Goal: Information Seeking & Learning: Learn about a topic

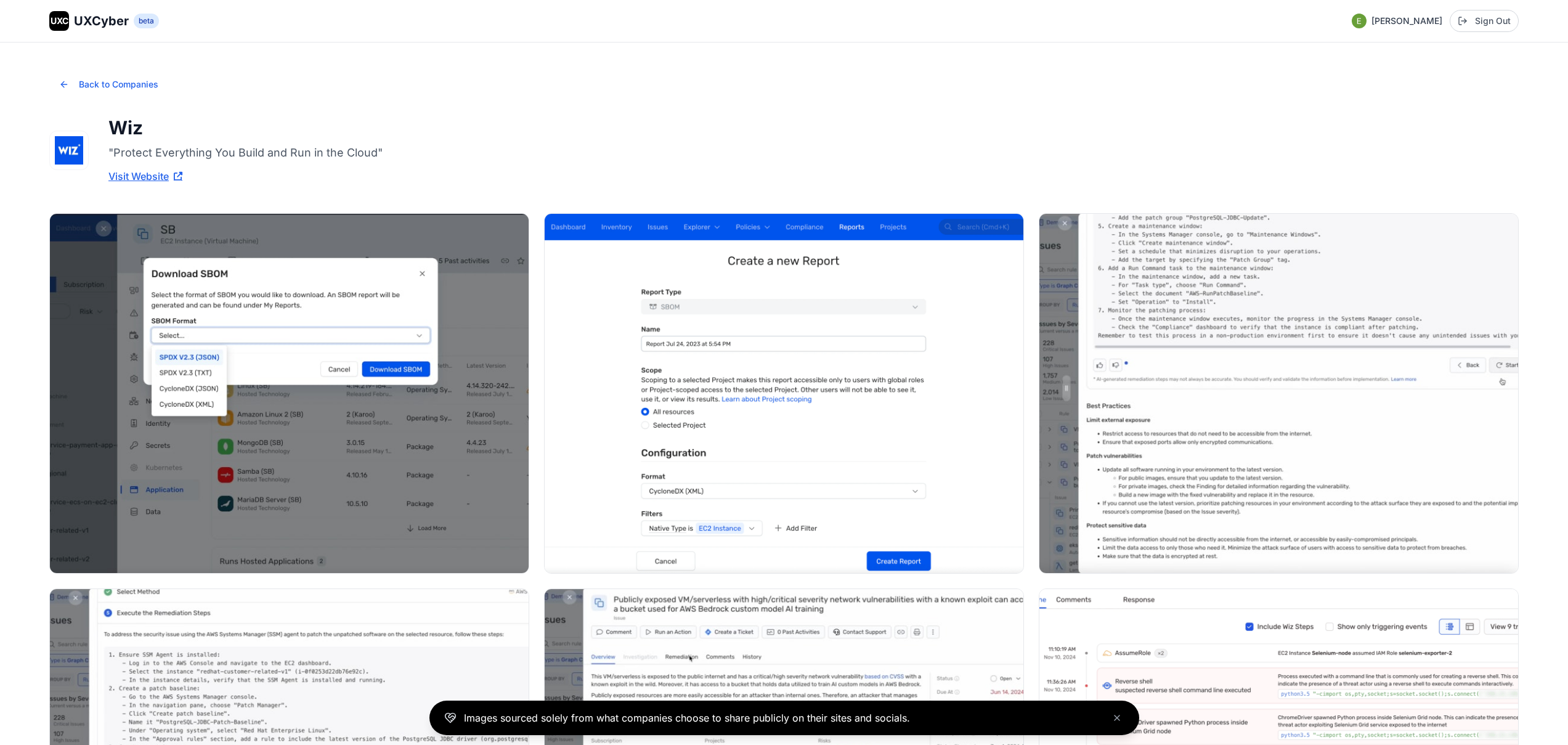
click at [88, 75] on button "Back to Companies" at bounding box center [108, 84] width 119 height 24
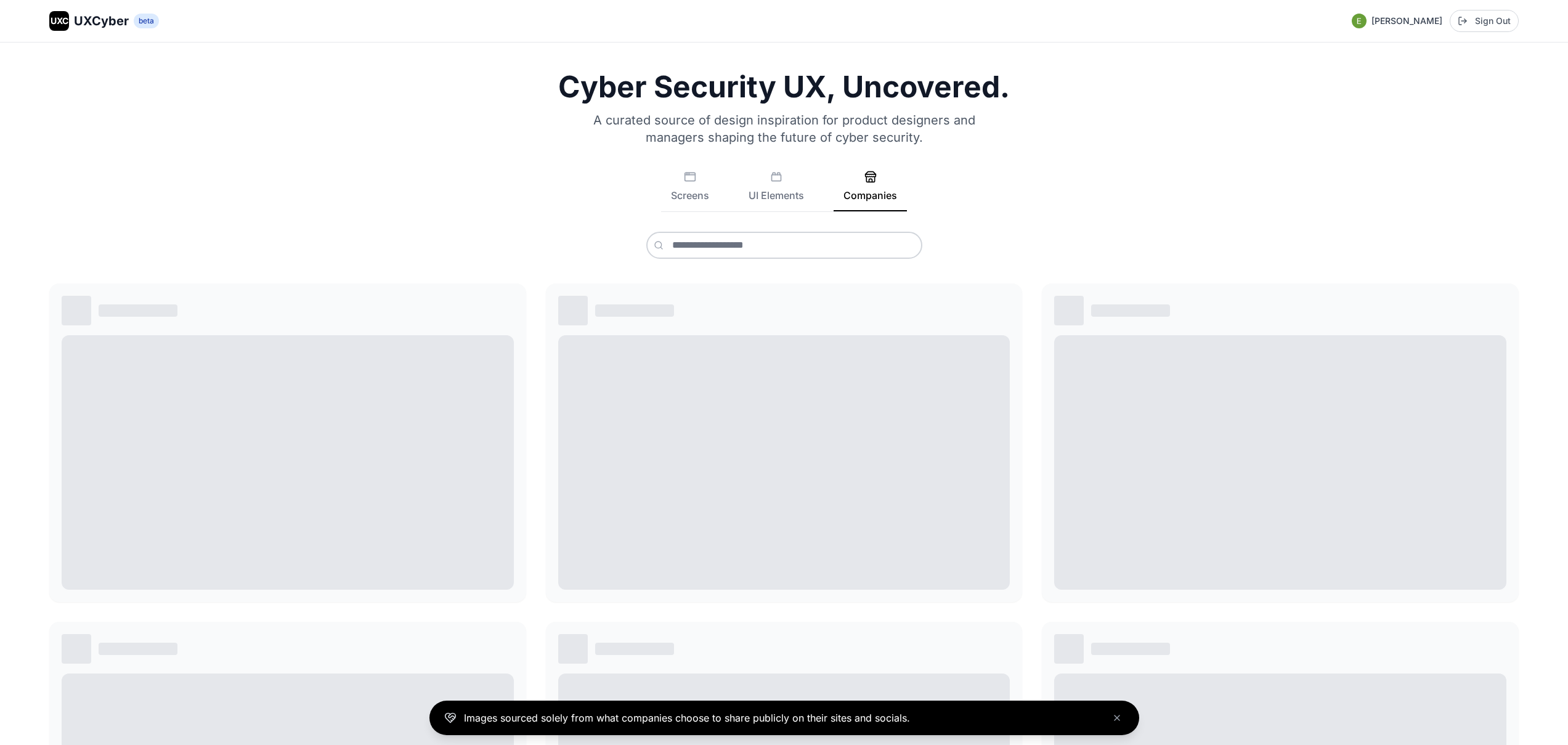
click at [87, 29] on span "UXCyber" at bounding box center [100, 21] width 55 height 17
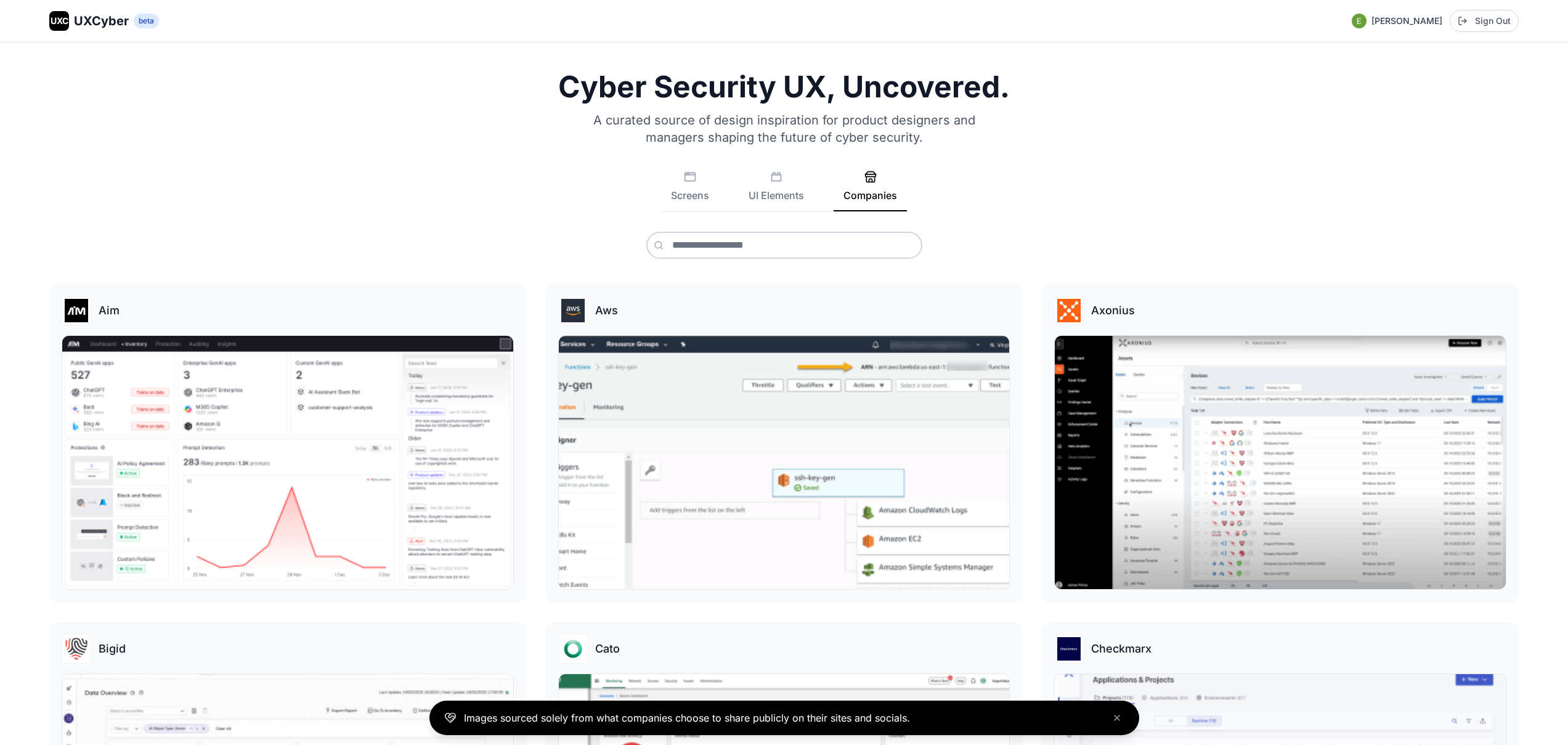
scroll to position [3, 0]
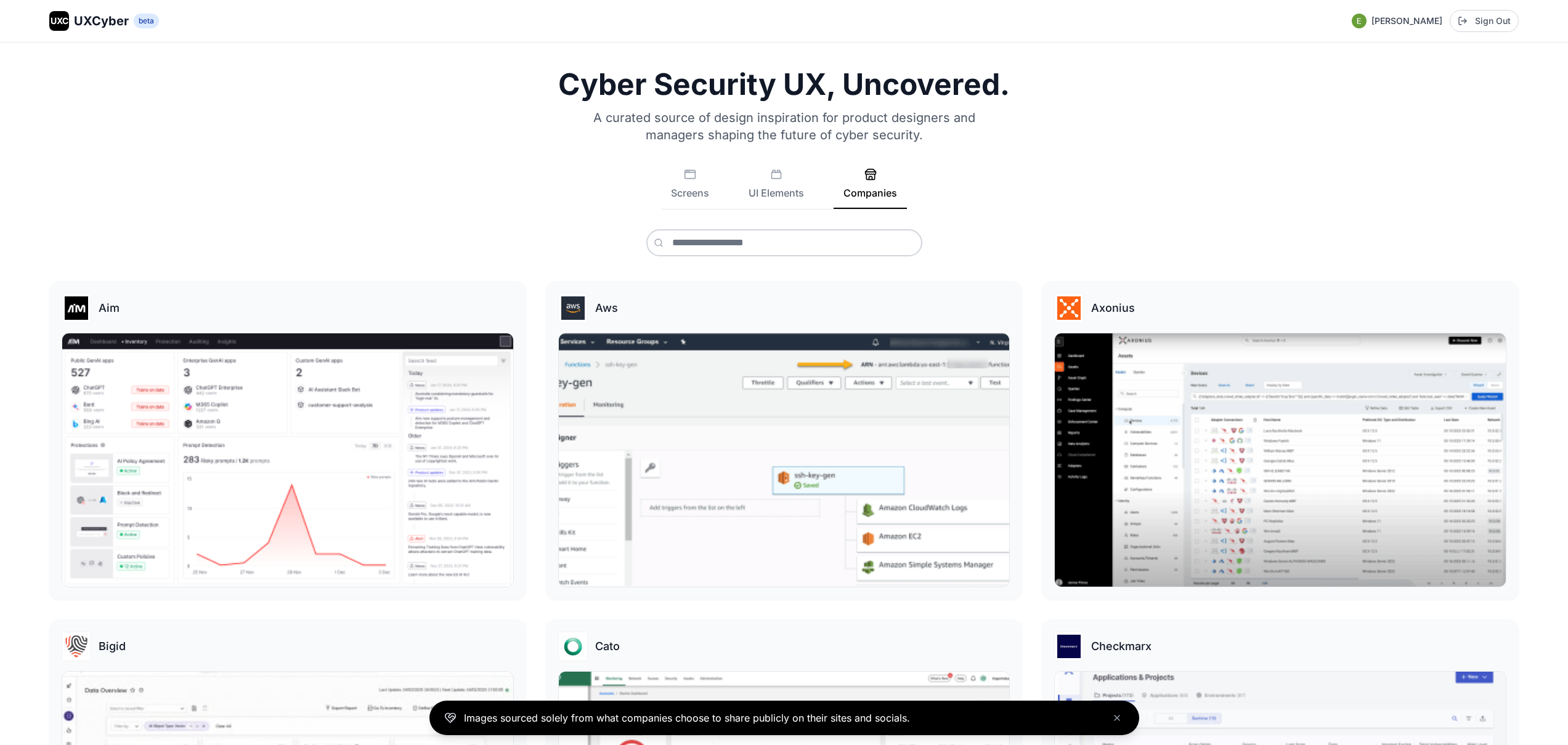
click at [872, 185] on button "Companies" at bounding box center [870, 188] width 74 height 41
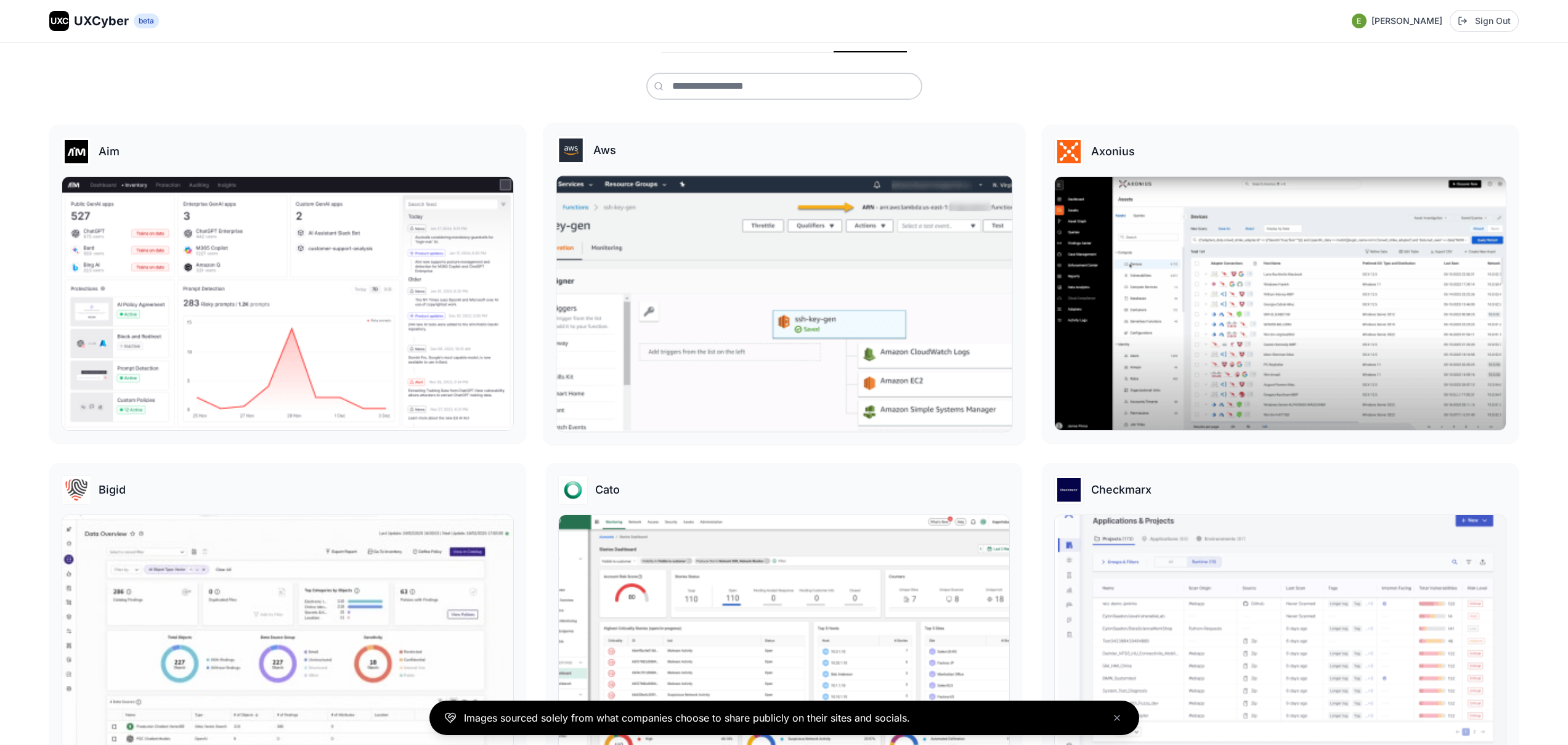
scroll to position [175, 0]
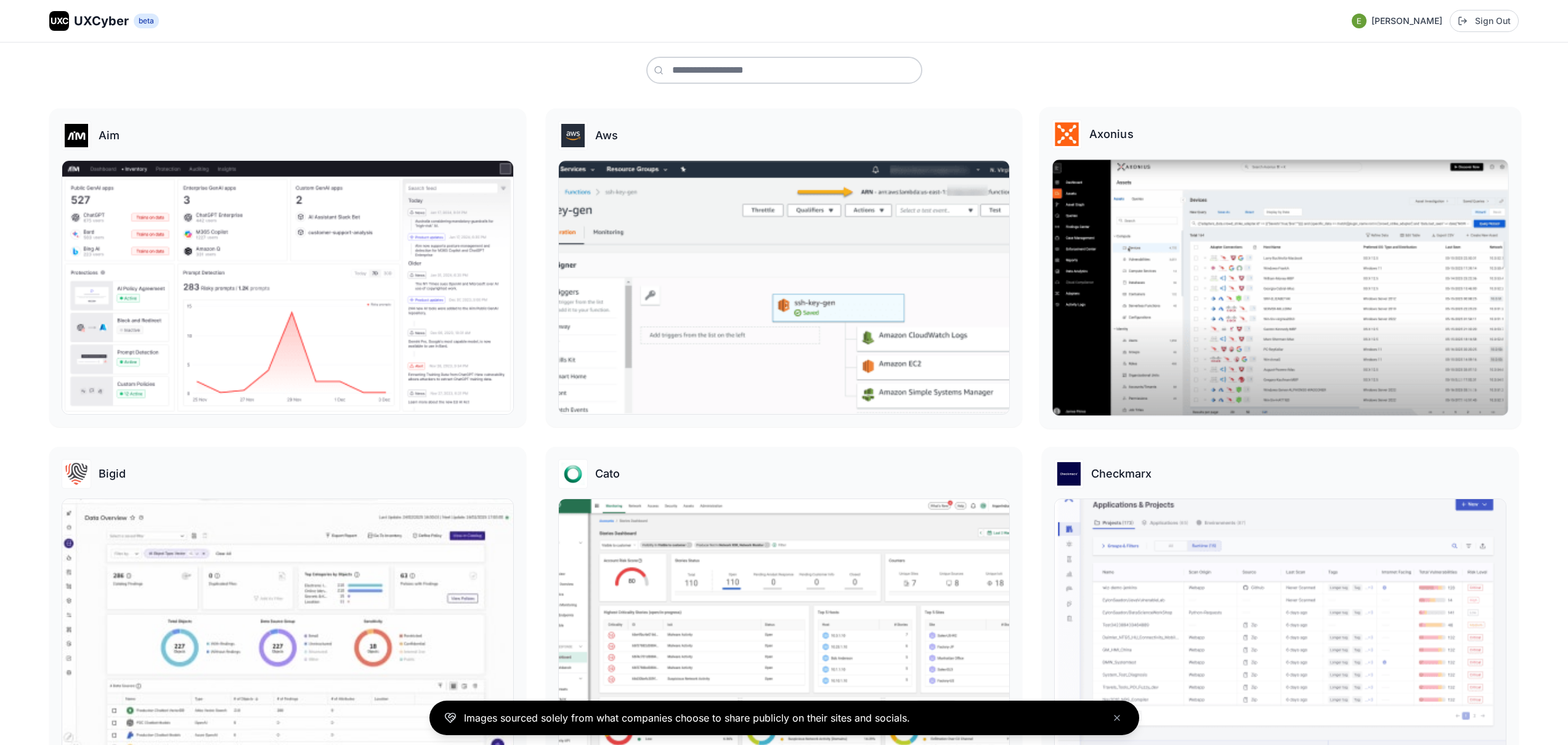
click at [1323, 291] on img at bounding box center [1281, 287] width 455 height 256
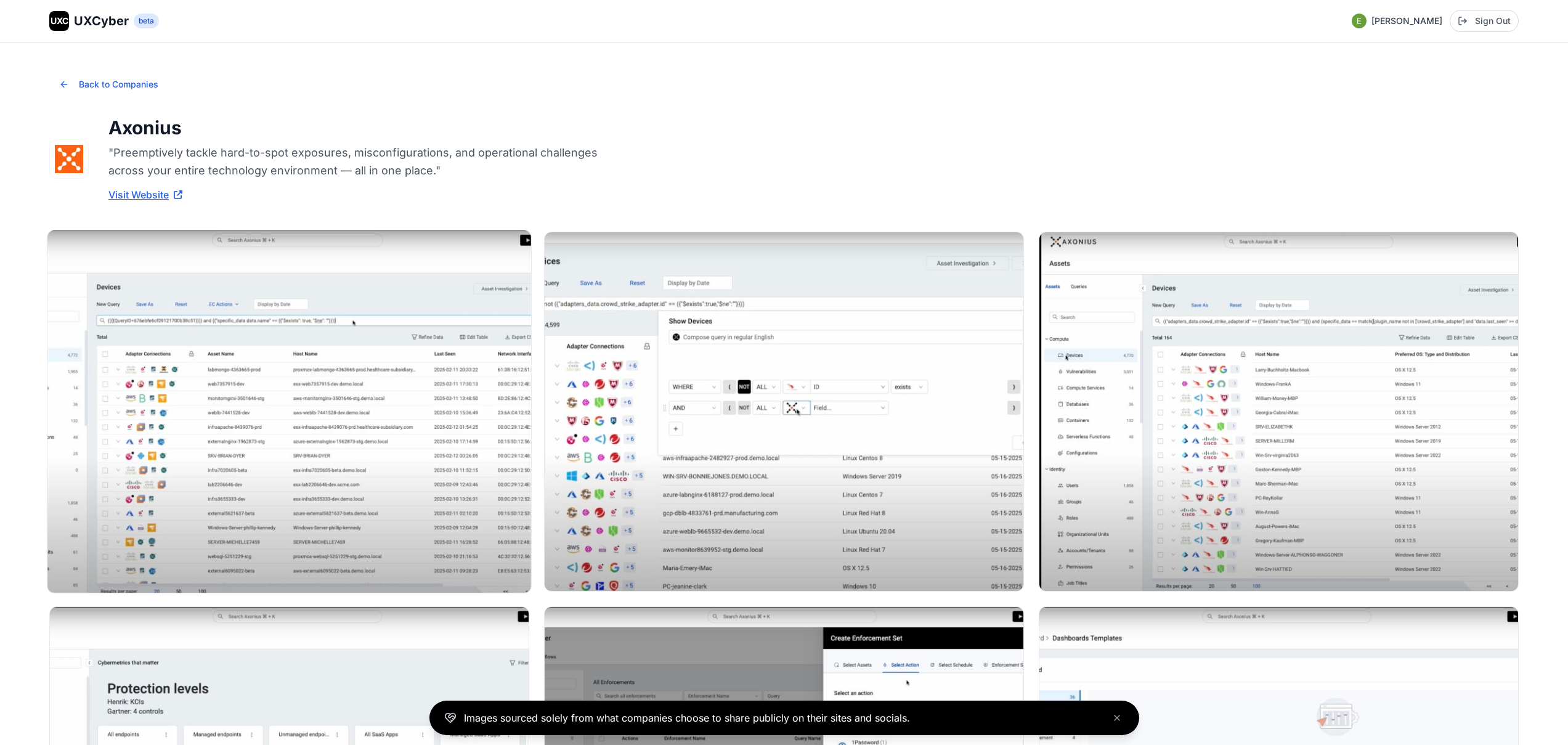
click at [379, 356] on img at bounding box center [289, 411] width 483 height 362
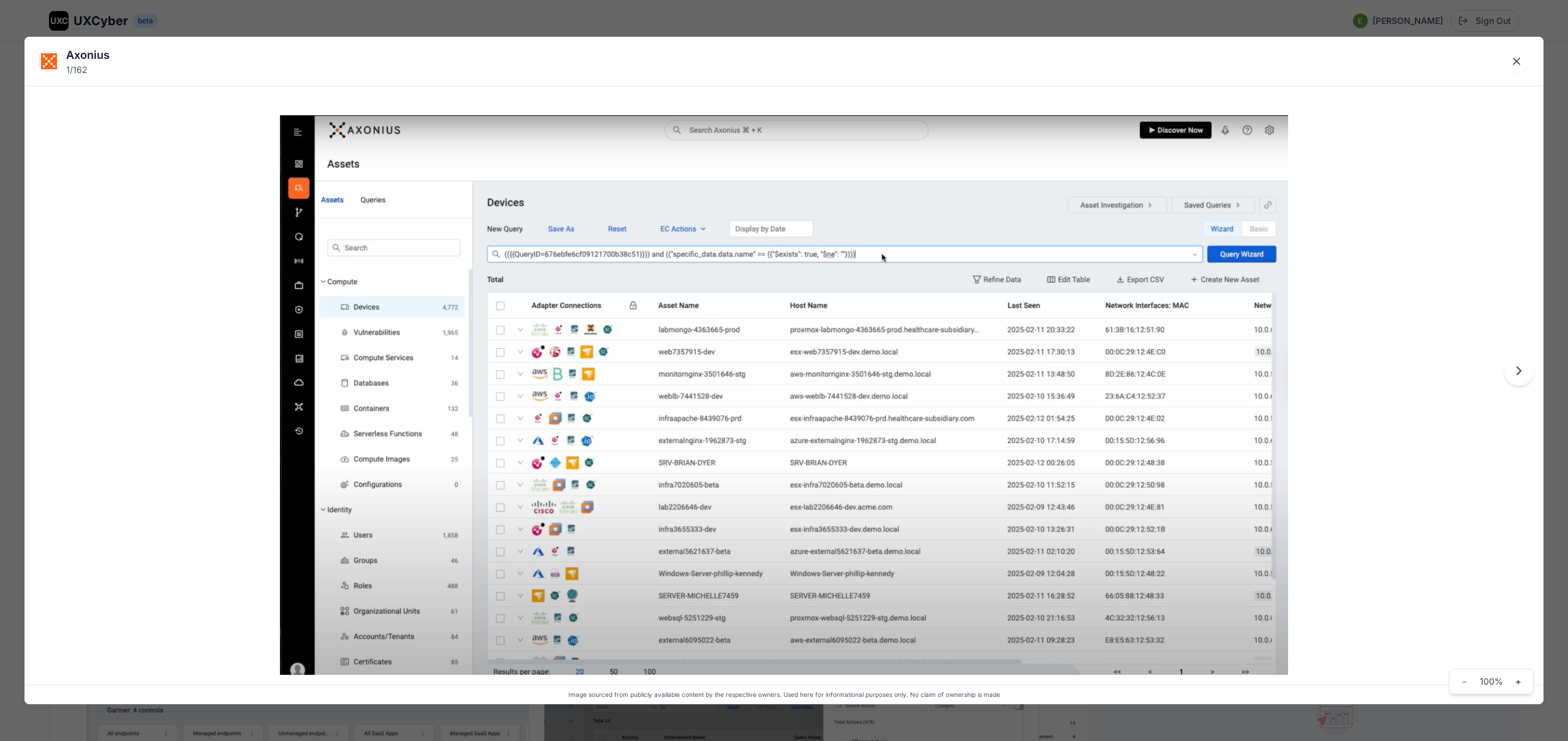
click at [645, 27] on div "Axonius 1 / 162 Image sourced from publicly available content by the respective…" at bounding box center [784, 370] width 1568 height 741
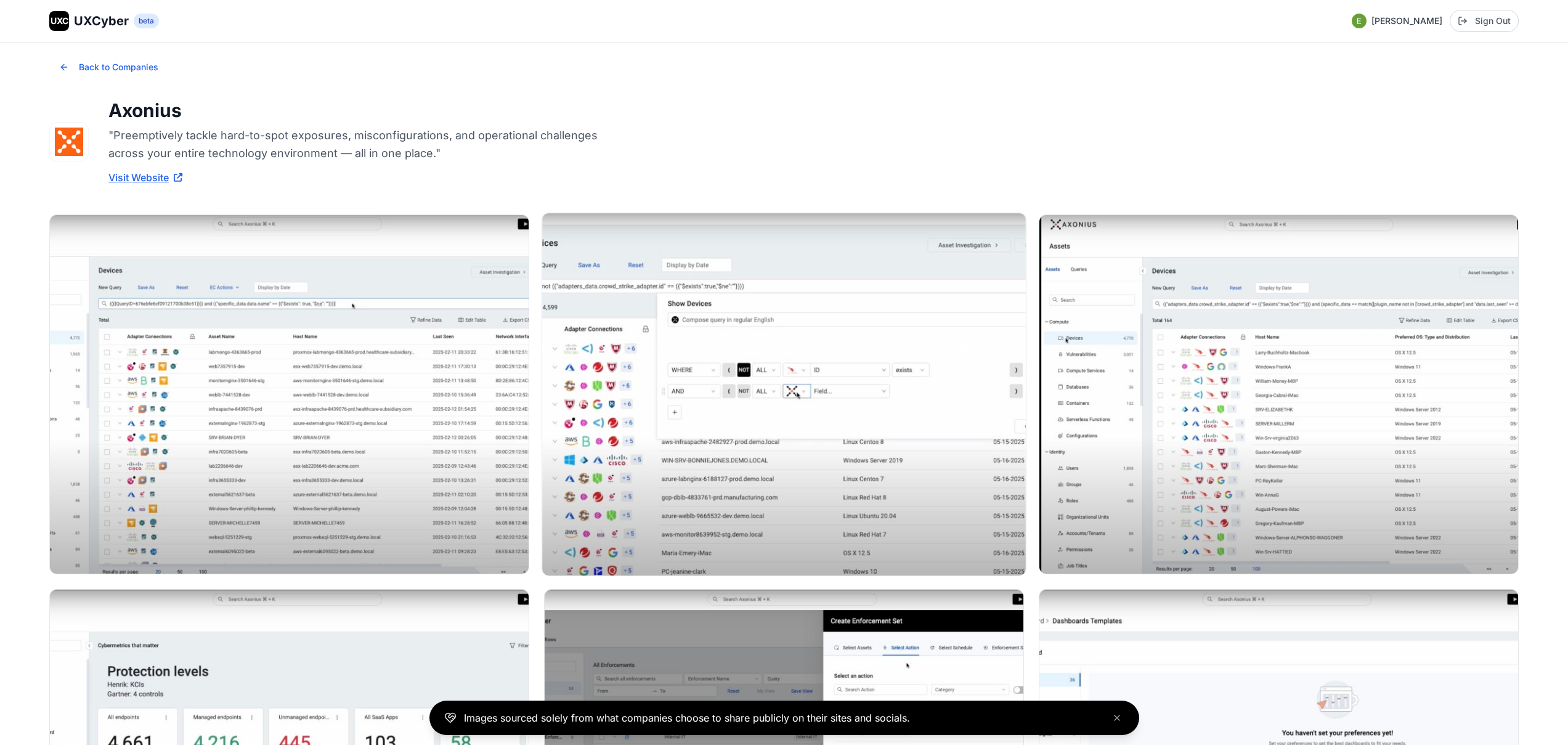
scroll to position [178, 0]
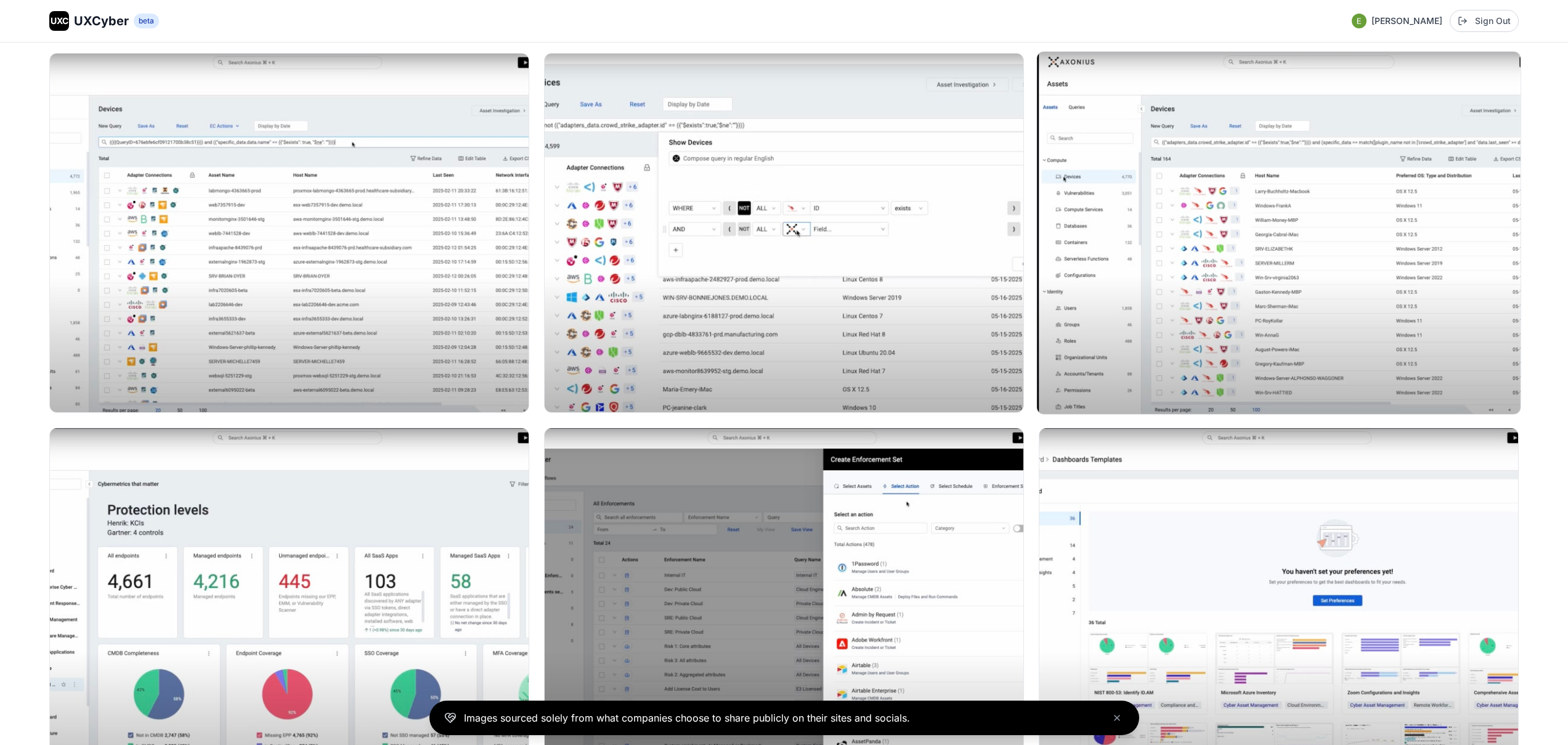
click at [1242, 229] on img at bounding box center [1278, 233] width 483 height 362
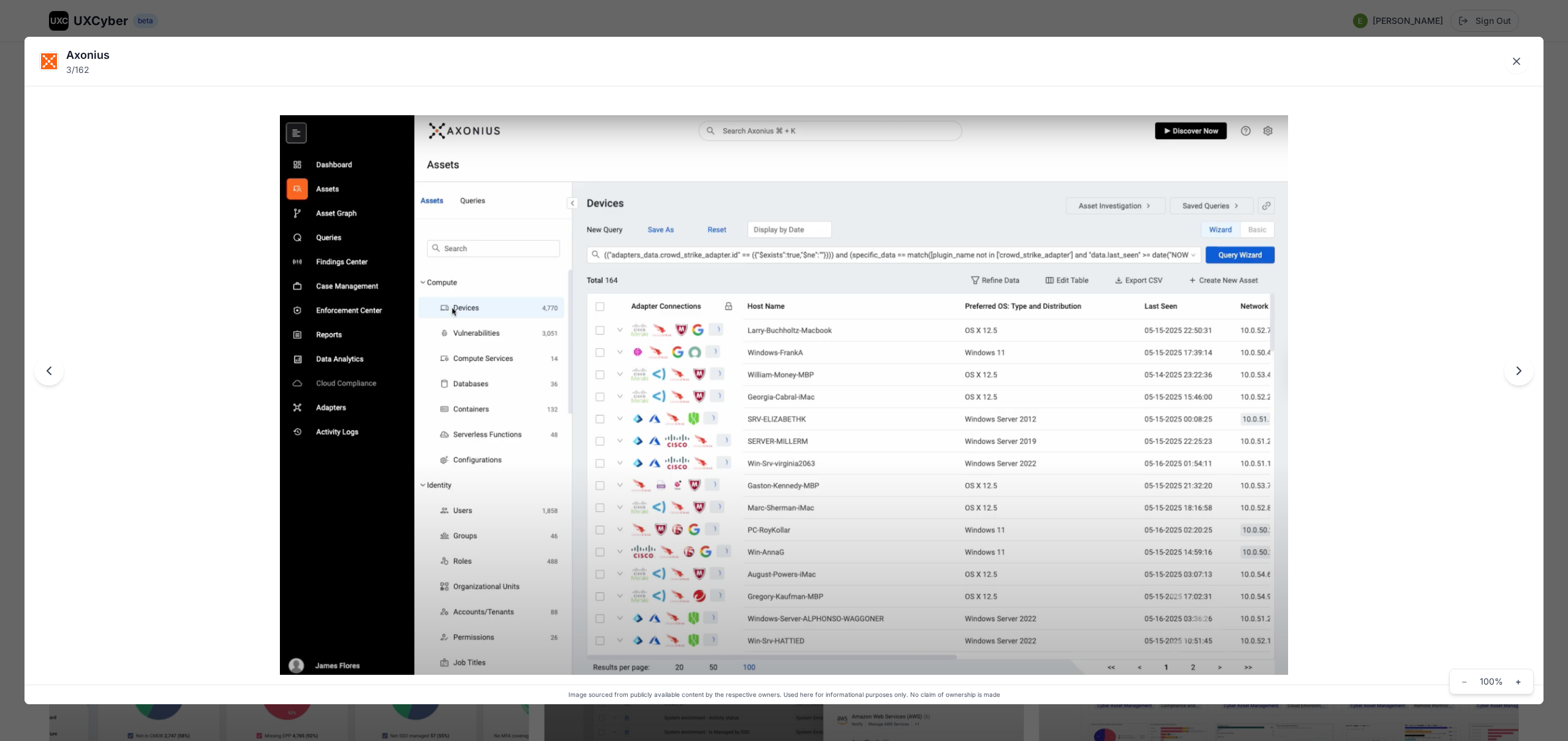
click at [849, 18] on div "Axonius 3 / 162 Image sourced from publicly available content by the respective…" at bounding box center [784, 370] width 1568 height 741
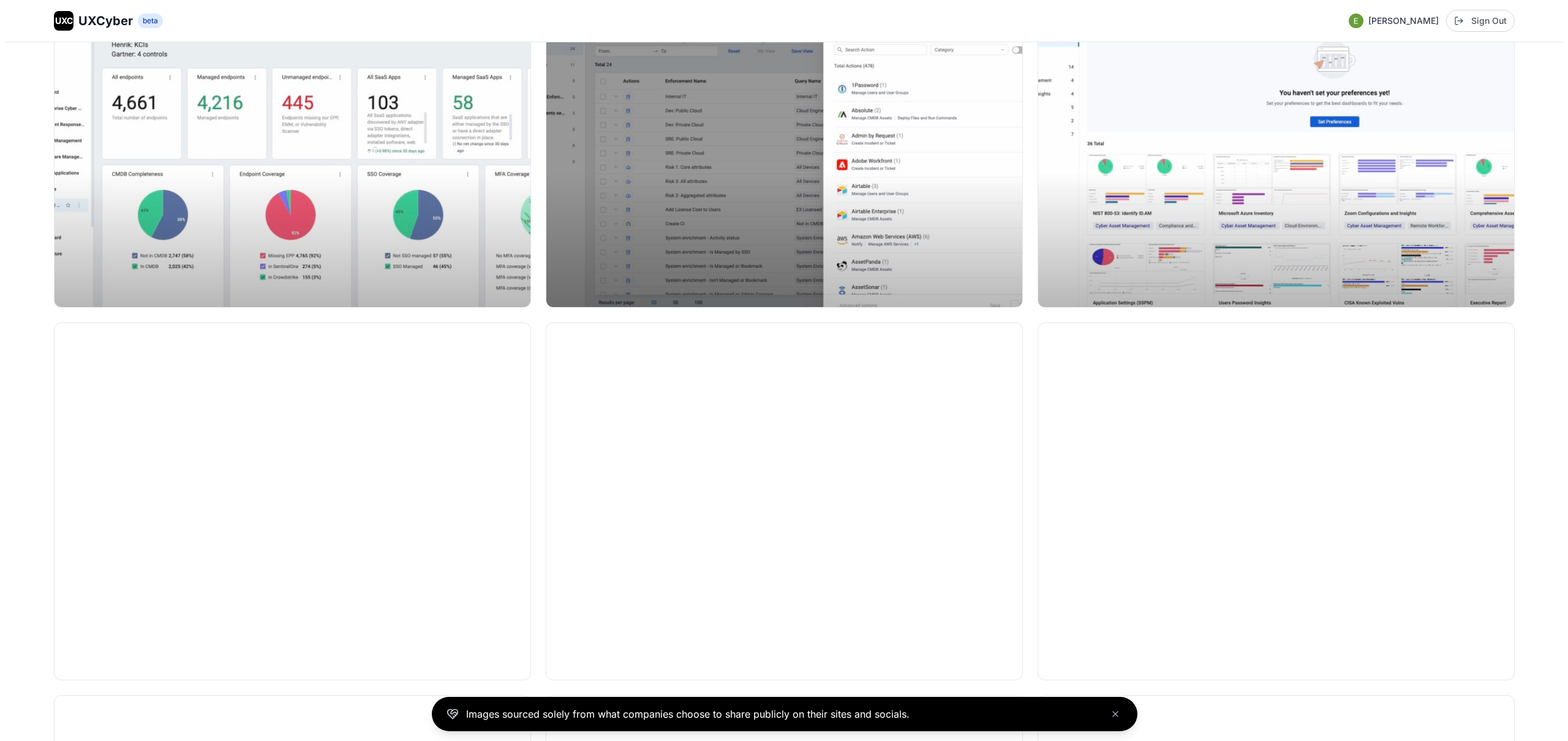
scroll to position [654, 0]
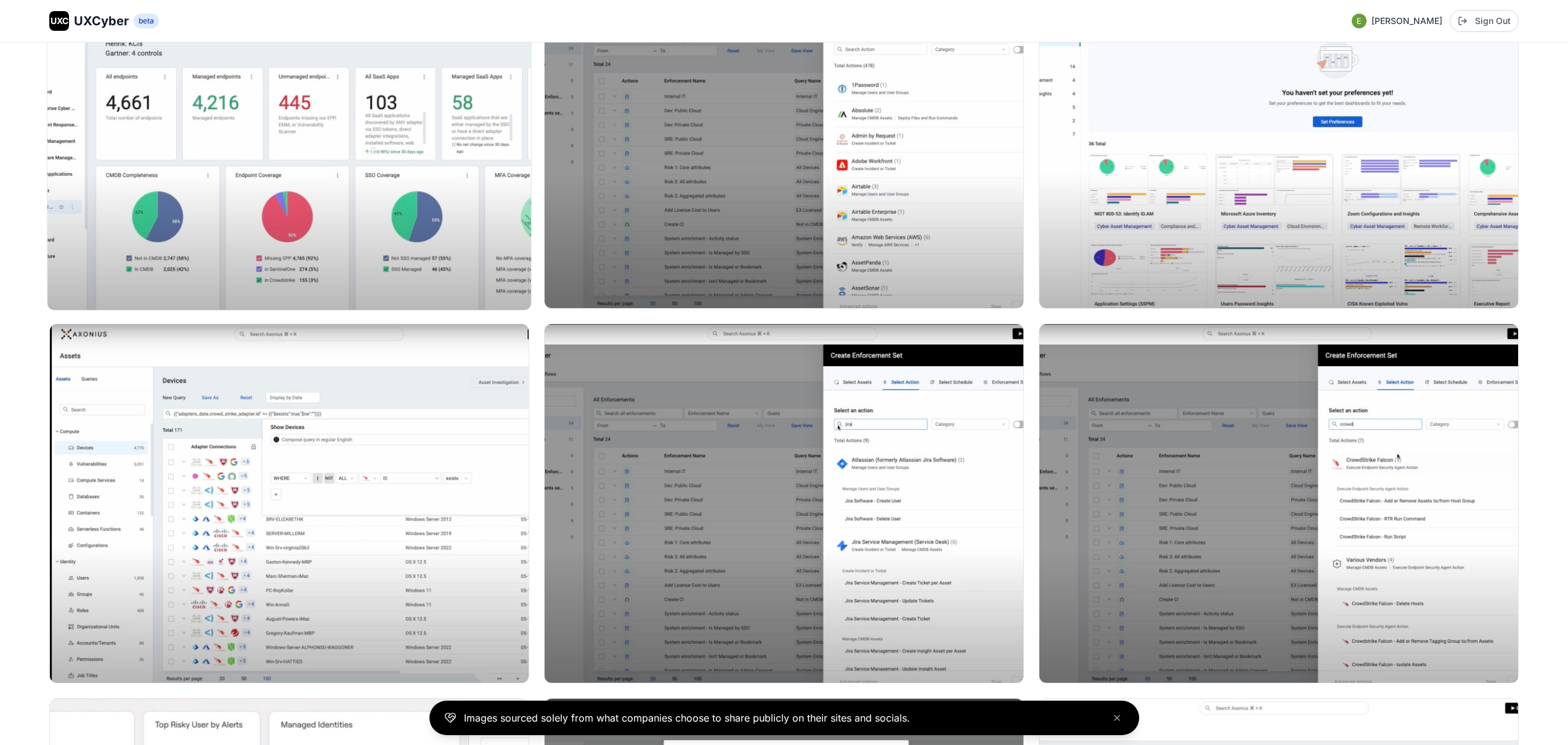
click at [387, 163] on img at bounding box center [289, 129] width 483 height 362
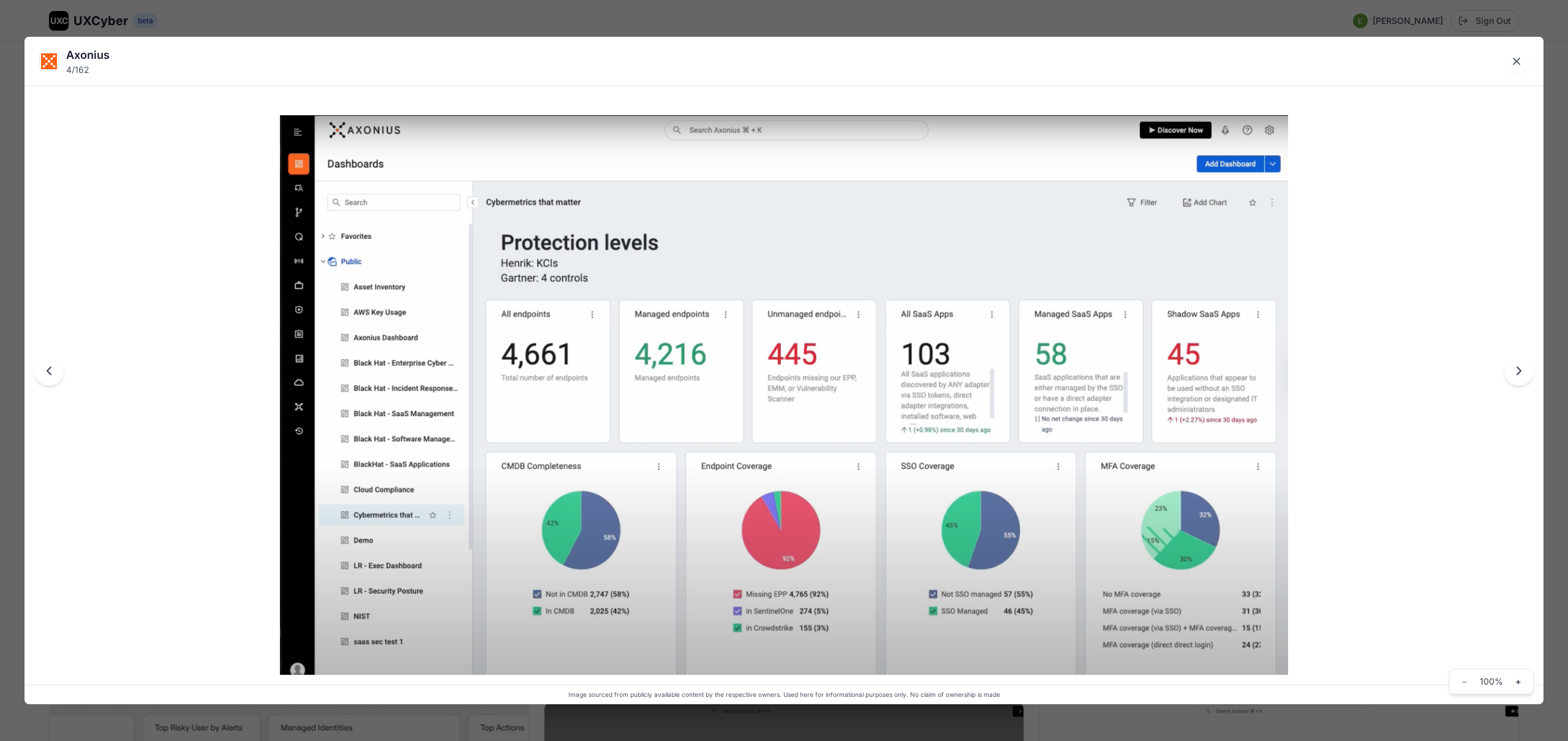
click at [498, 21] on div "Axonius 4 / 162 Image sourced from publicly available content by the respective…" at bounding box center [784, 370] width 1568 height 741
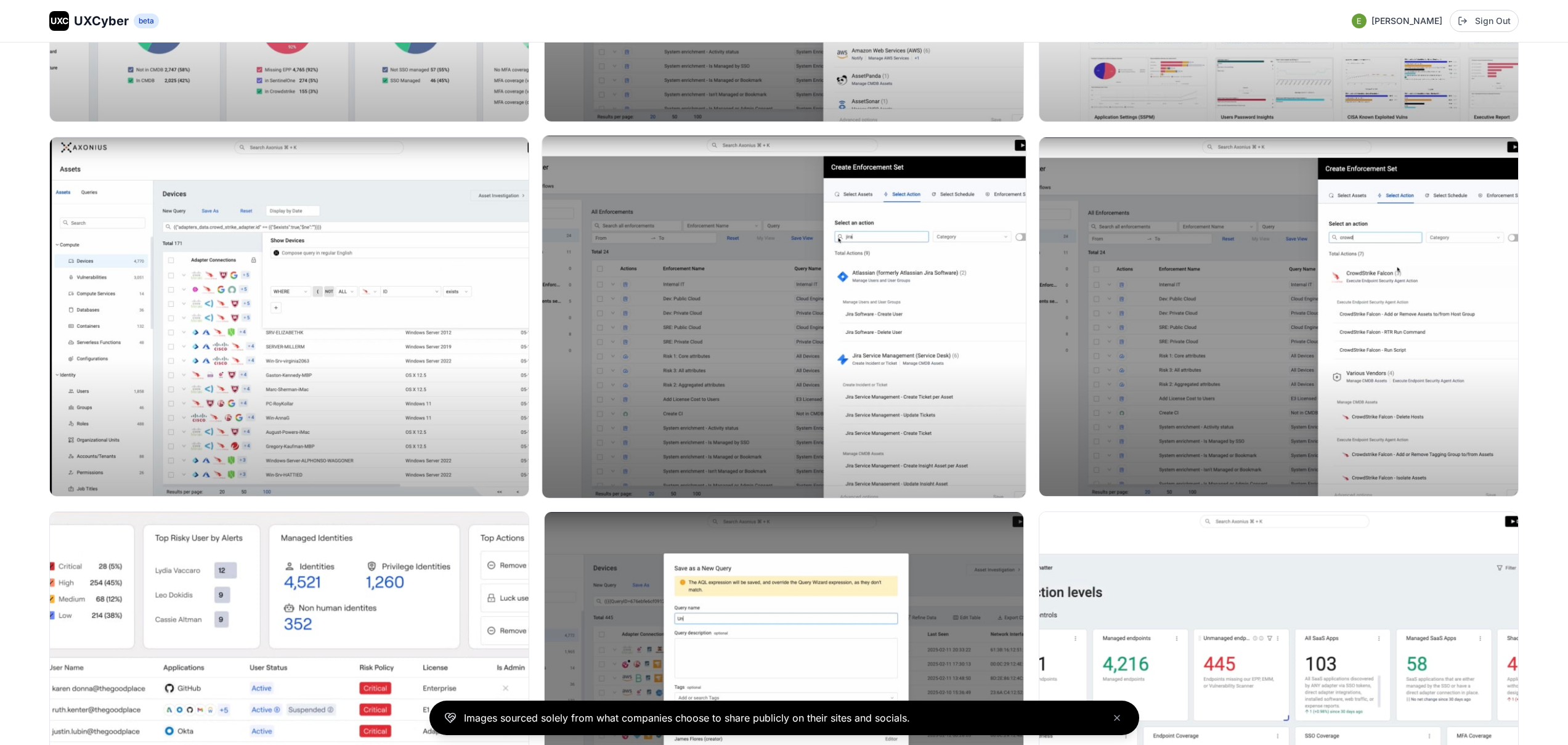
scroll to position [853, 0]
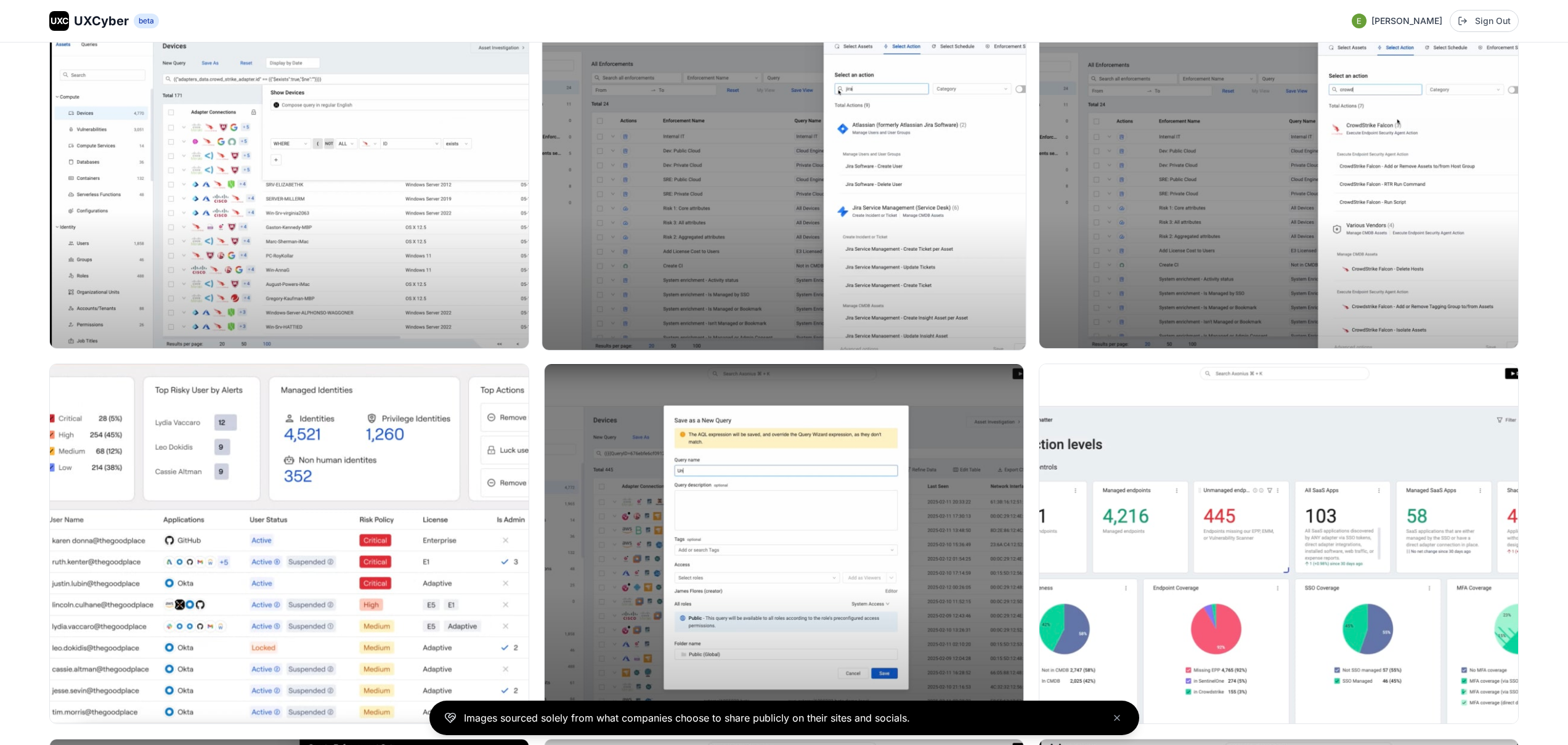
click at [812, 215] on img at bounding box center [784, 169] width 483 height 362
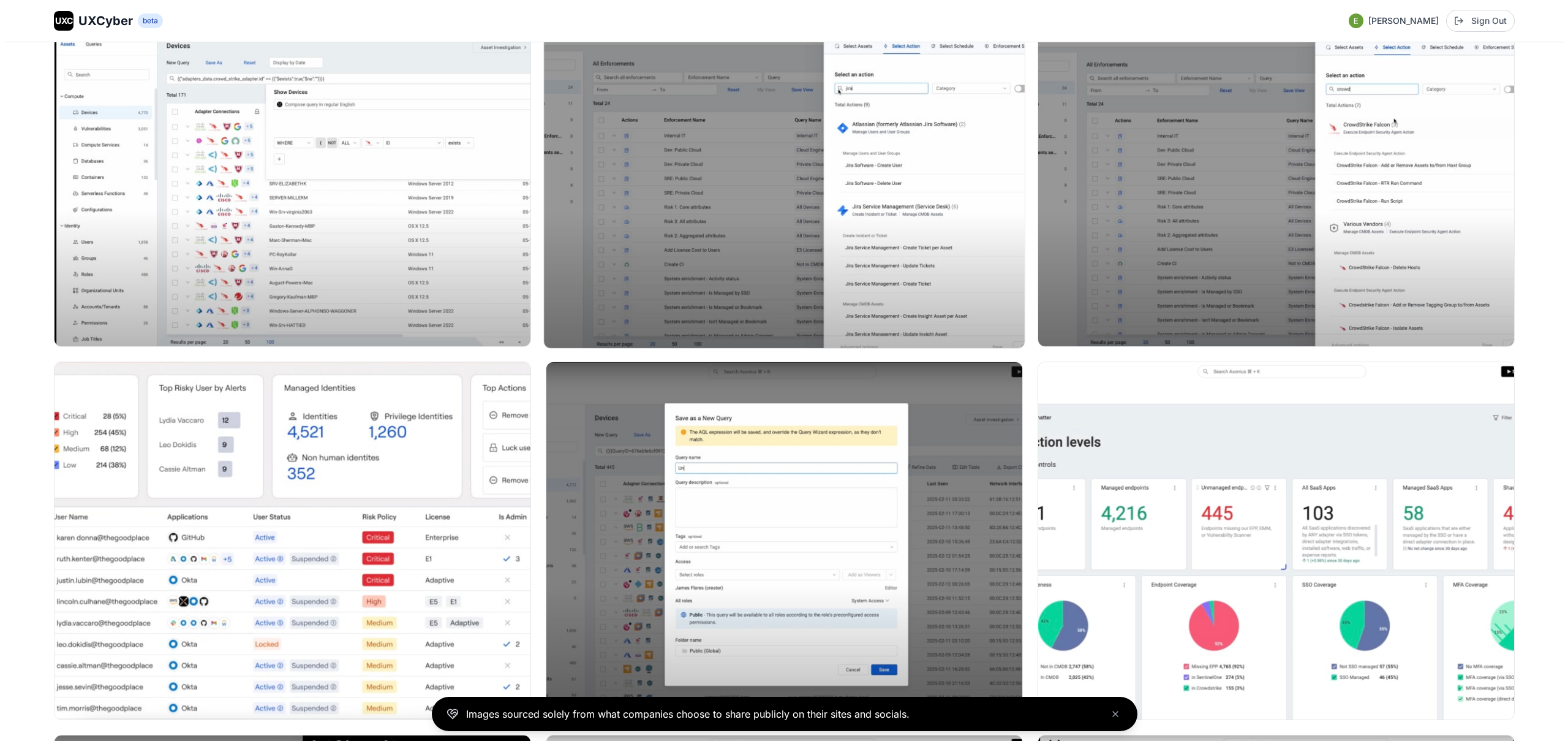
scroll to position [992, 0]
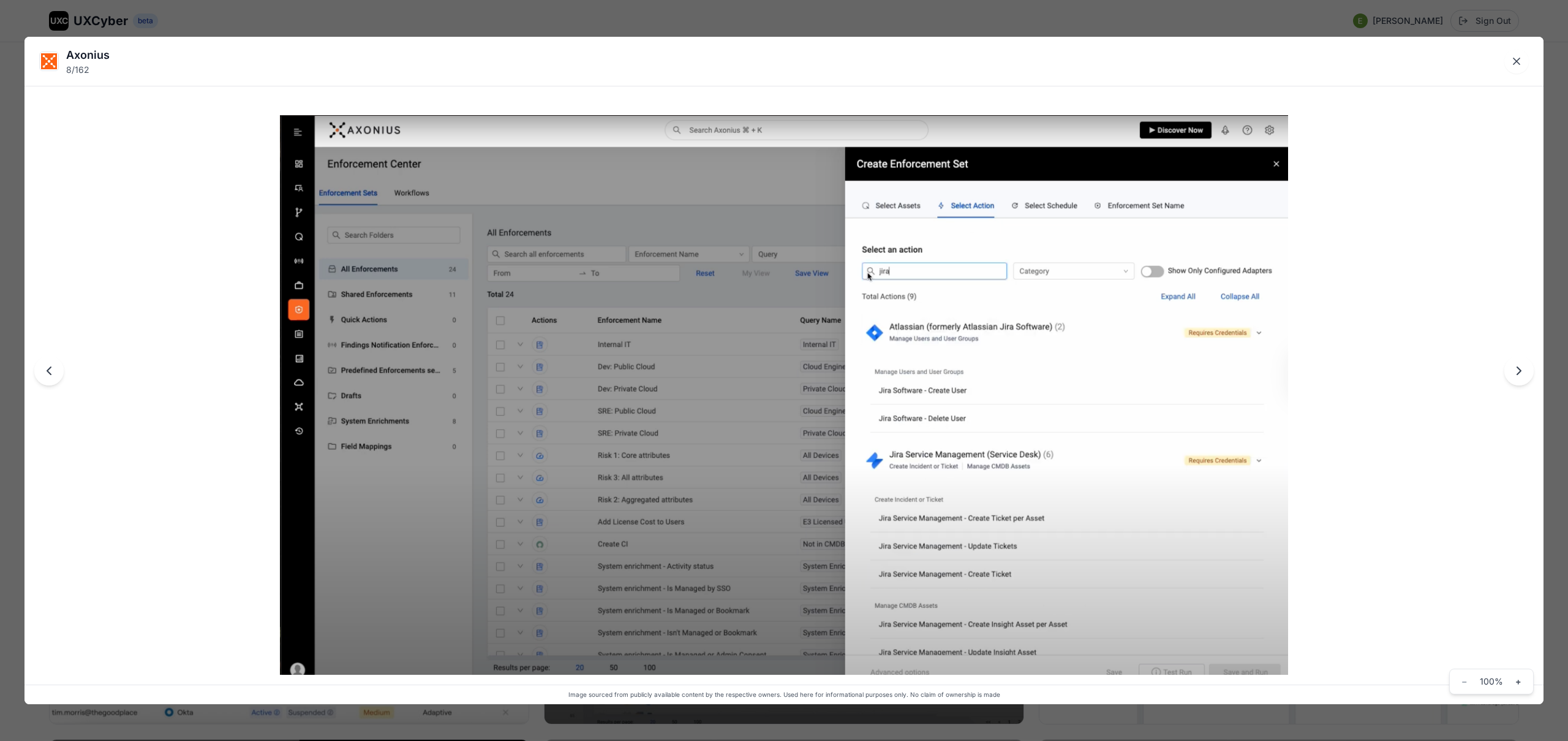
click at [773, 24] on div "Axonius 8 / 162 Image sourced from publicly available content by the respective…" at bounding box center [784, 370] width 1568 height 741
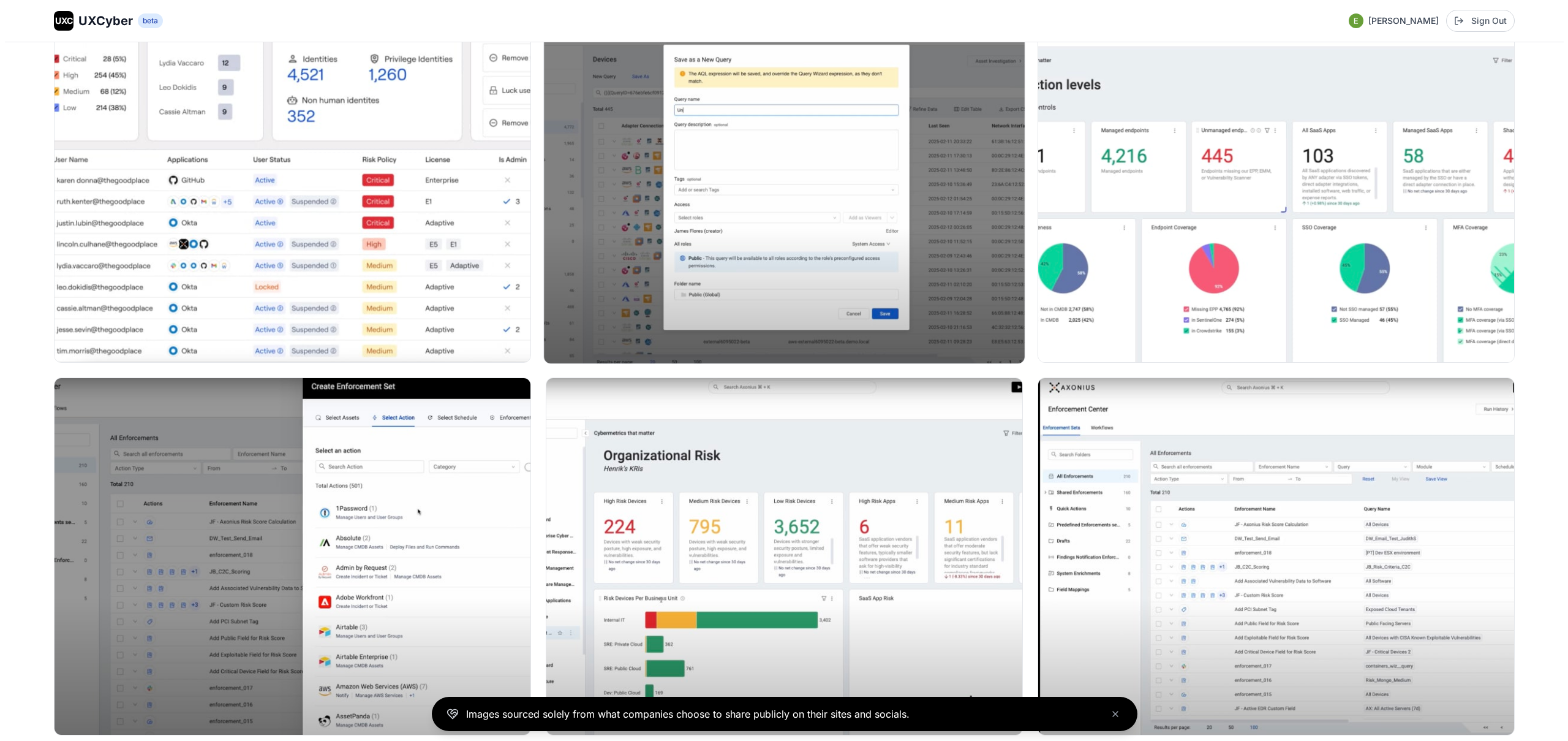
scroll to position [1355, 0]
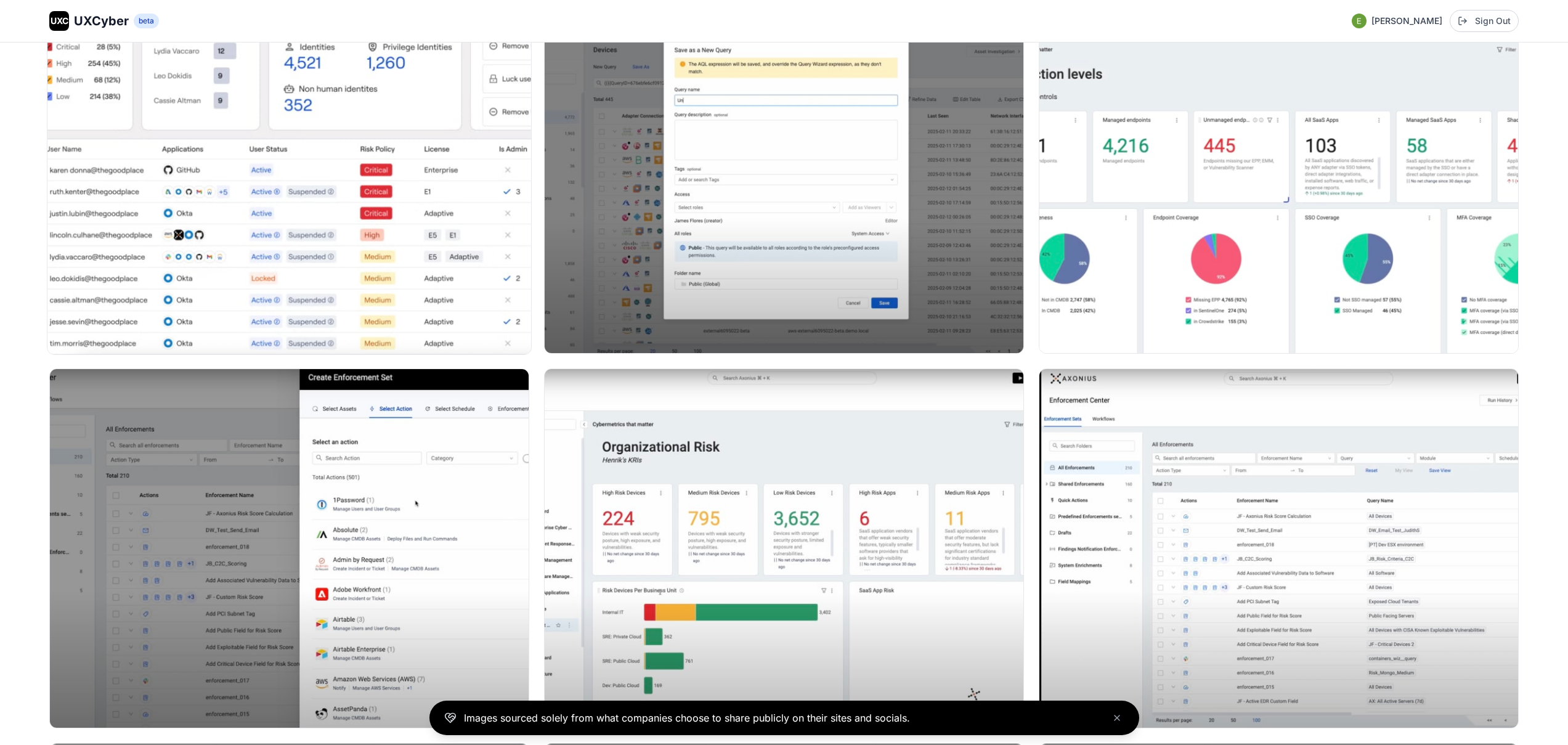
click at [326, 226] on img at bounding box center [289, 173] width 483 height 362
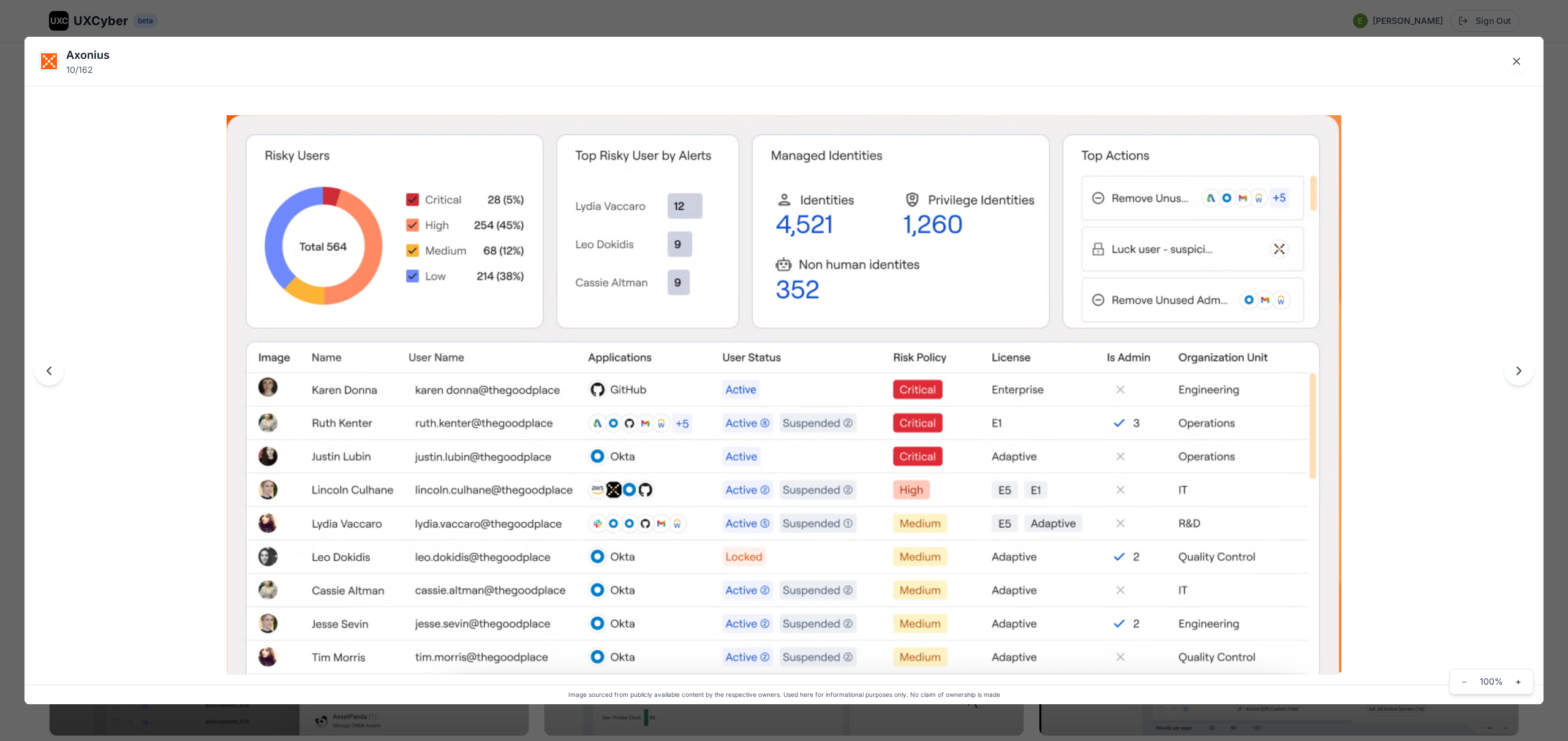
click at [628, 27] on div "Axonius 10 / 162 Image sourced from publicly available content by the respectiv…" at bounding box center [784, 370] width 1568 height 741
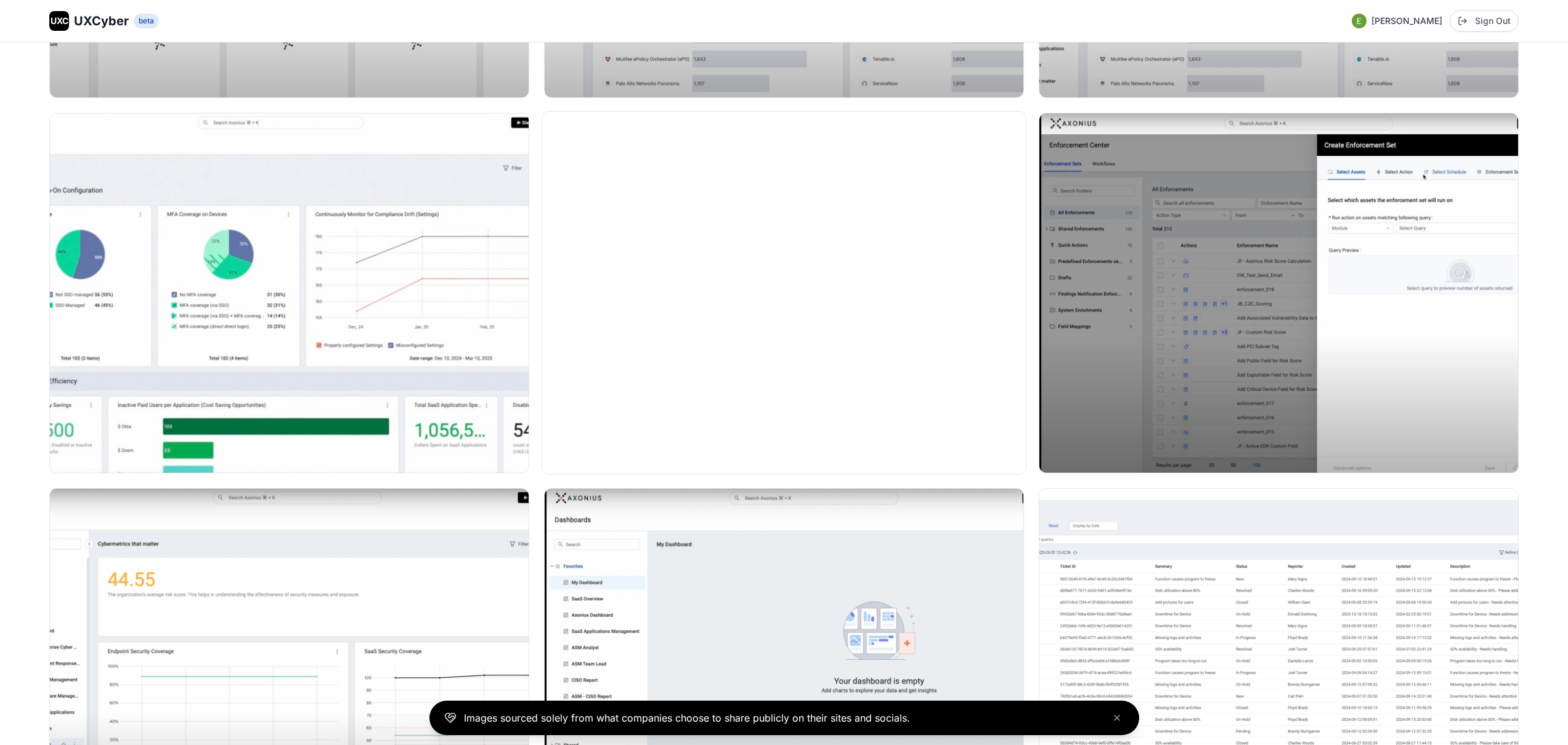
scroll to position [3502, 0]
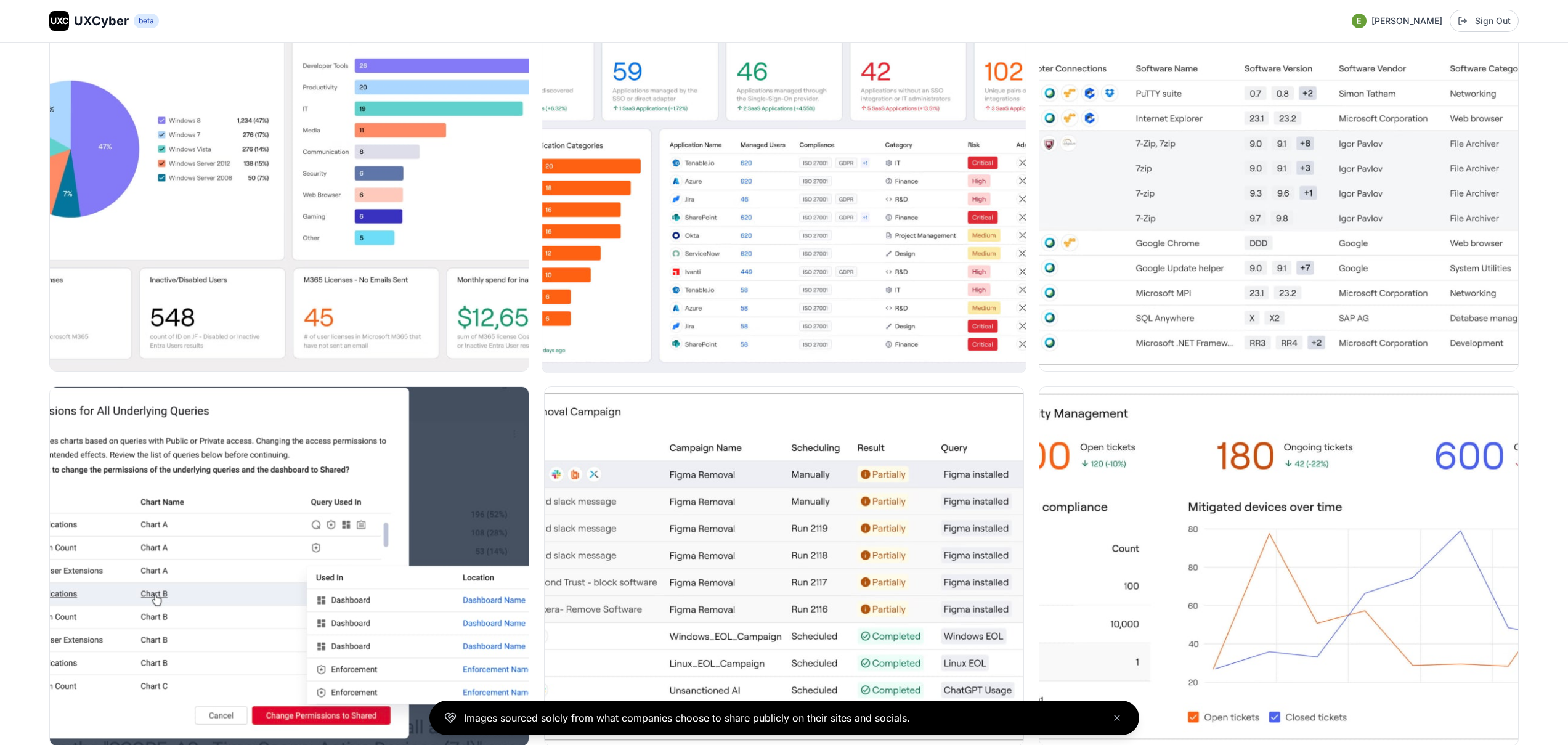
click at [733, 240] on img at bounding box center [784, 191] width 483 height 362
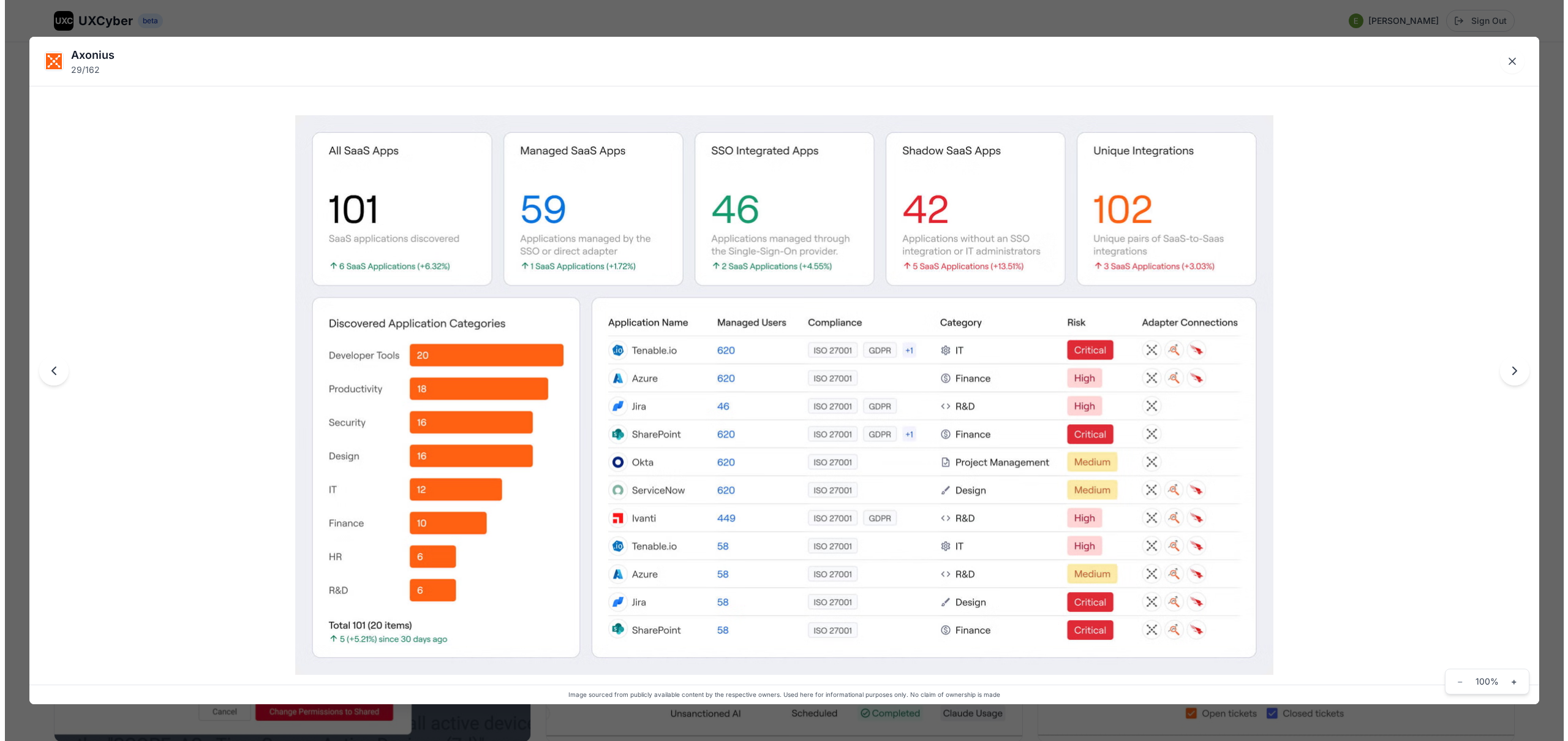
scroll to position [3596, 0]
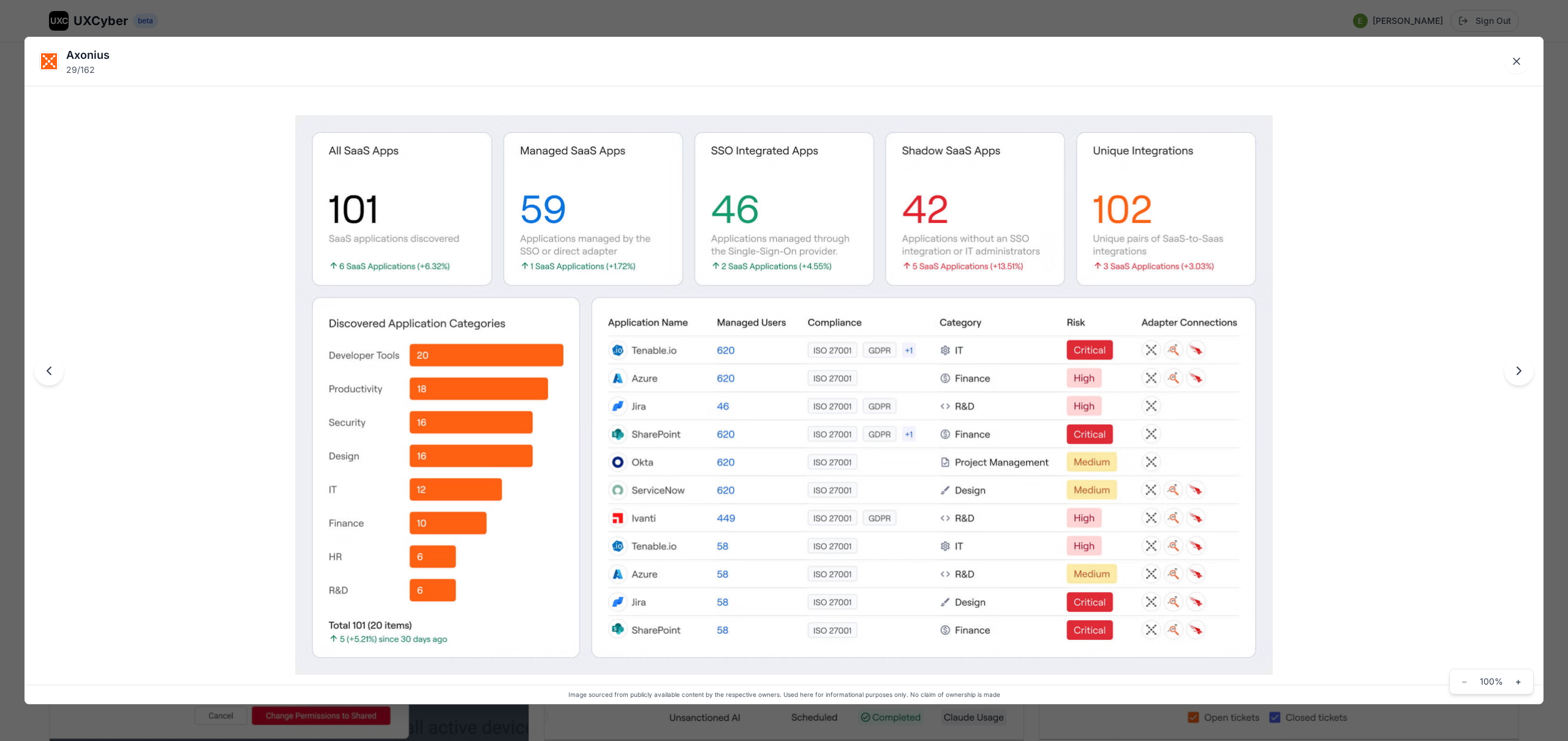
click at [582, 22] on div "Axonius 29 / 162 Image sourced from publicly available content by the respectiv…" at bounding box center [784, 370] width 1568 height 741
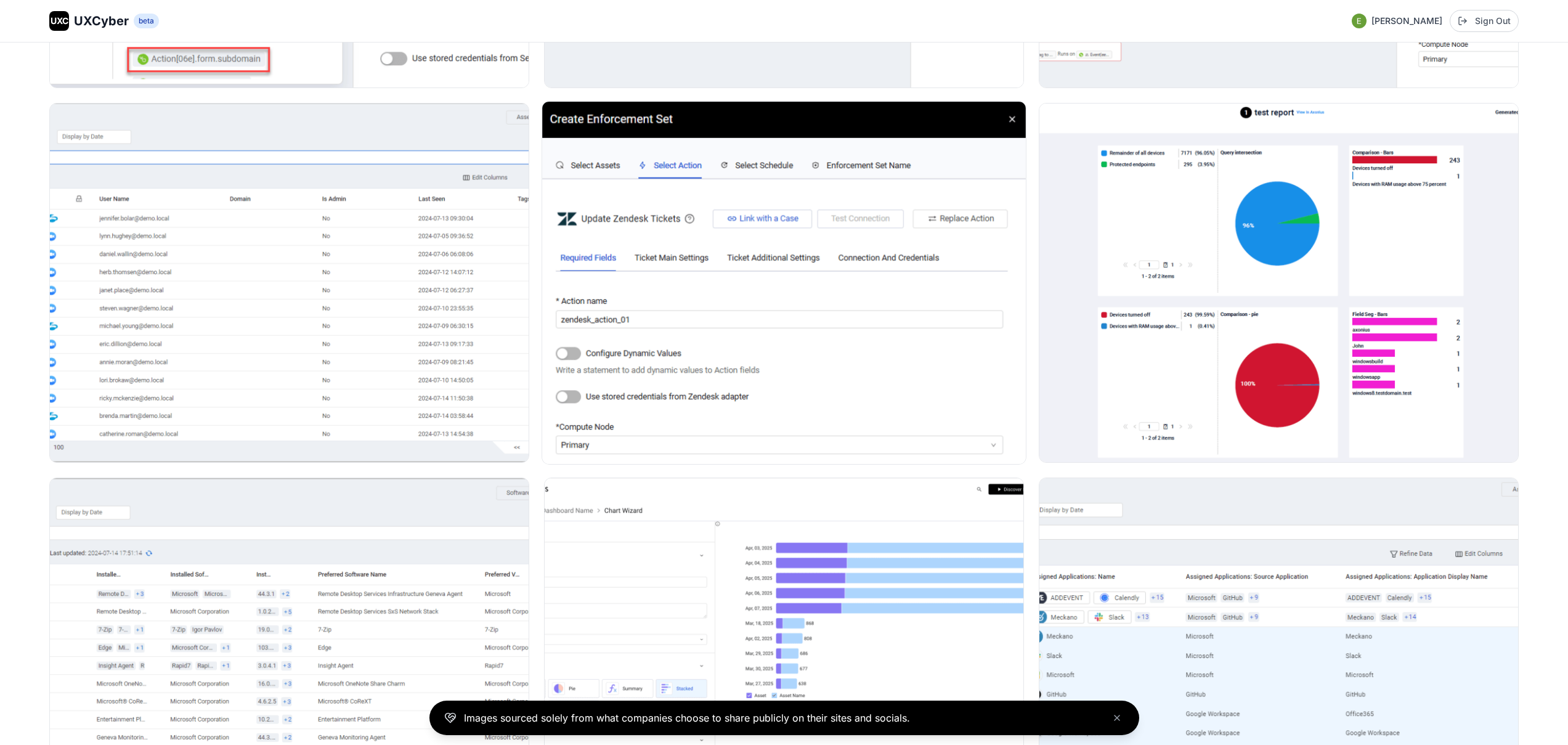
scroll to position [6174, 0]
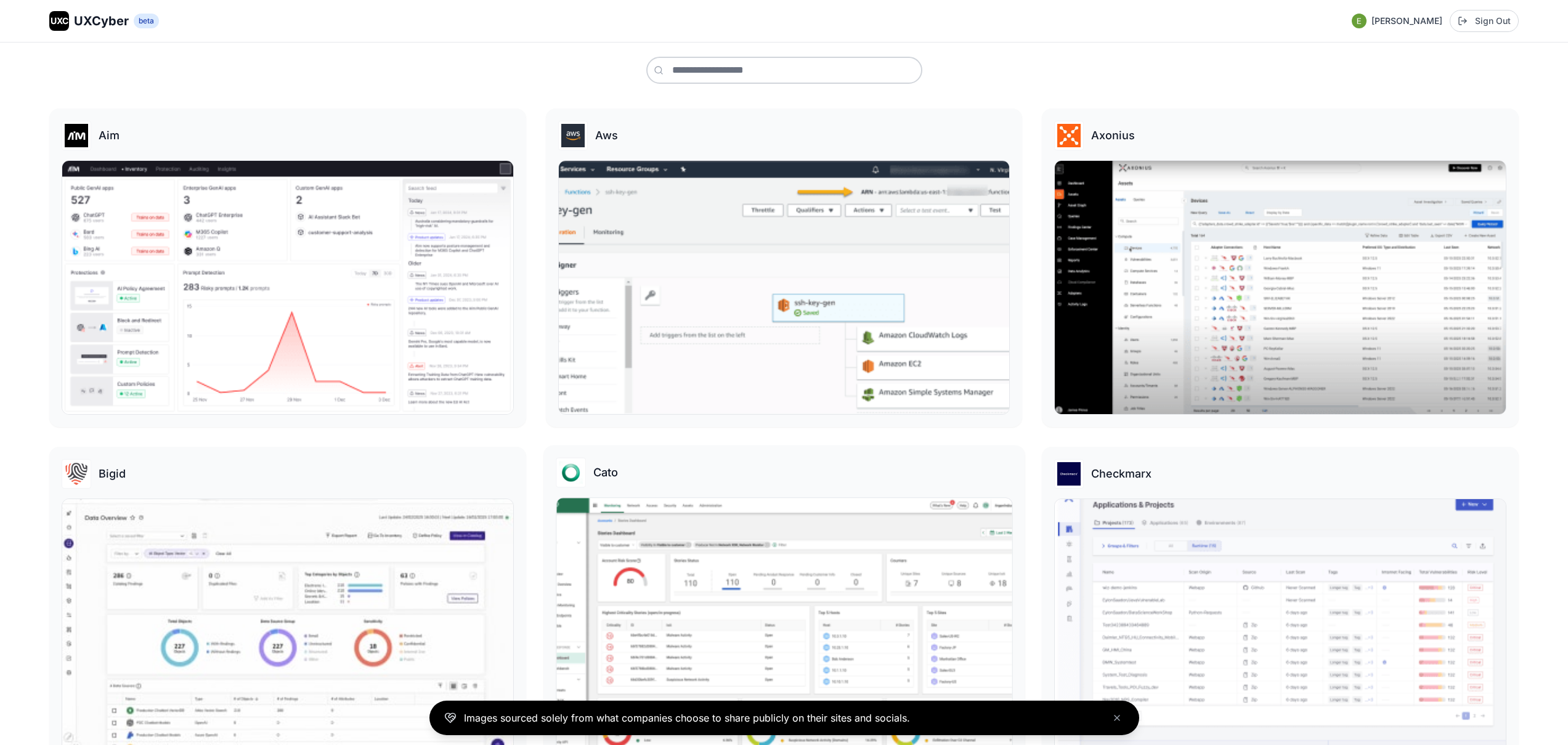
scroll to position [524, 0]
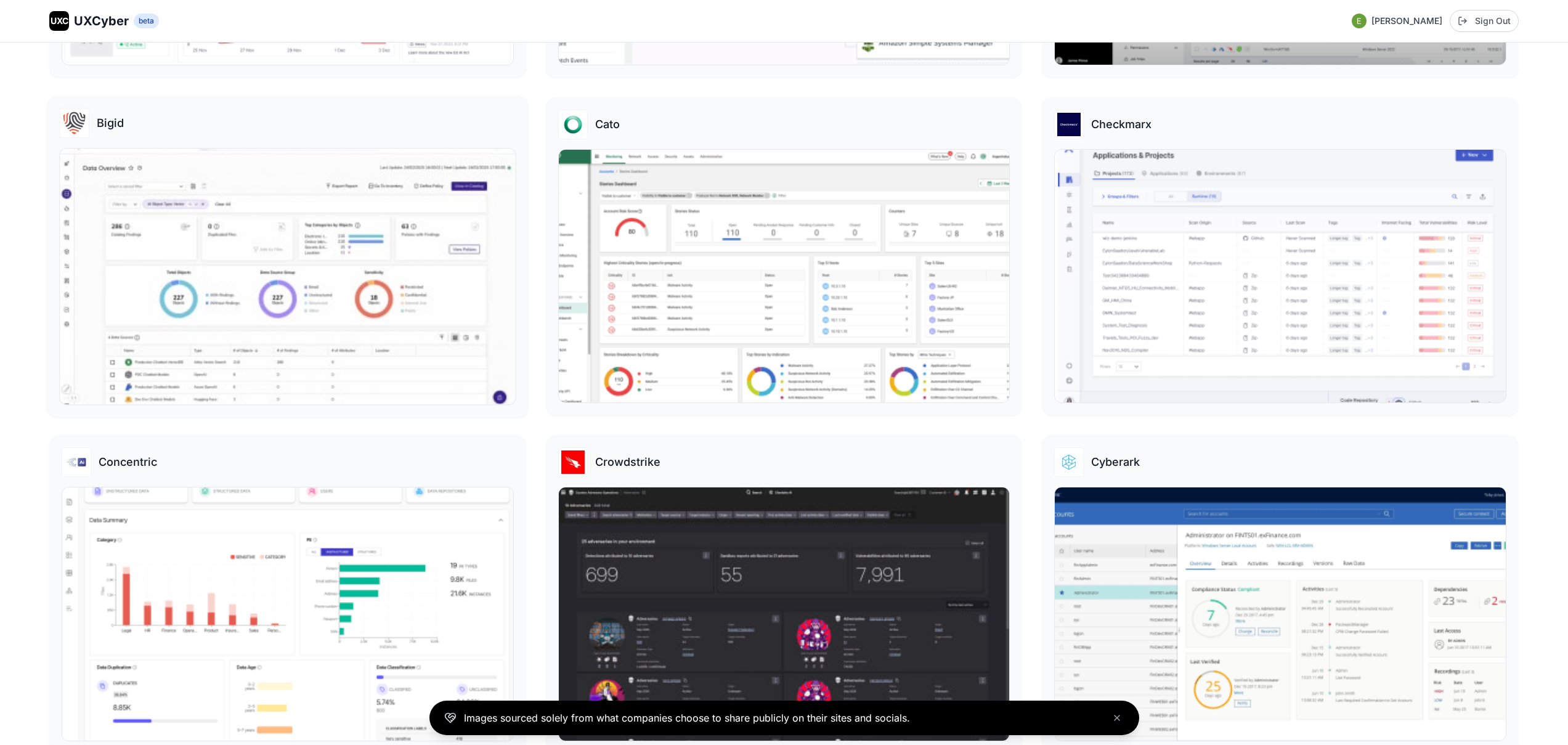
click at [390, 305] on img at bounding box center [287, 275] width 455 height 256
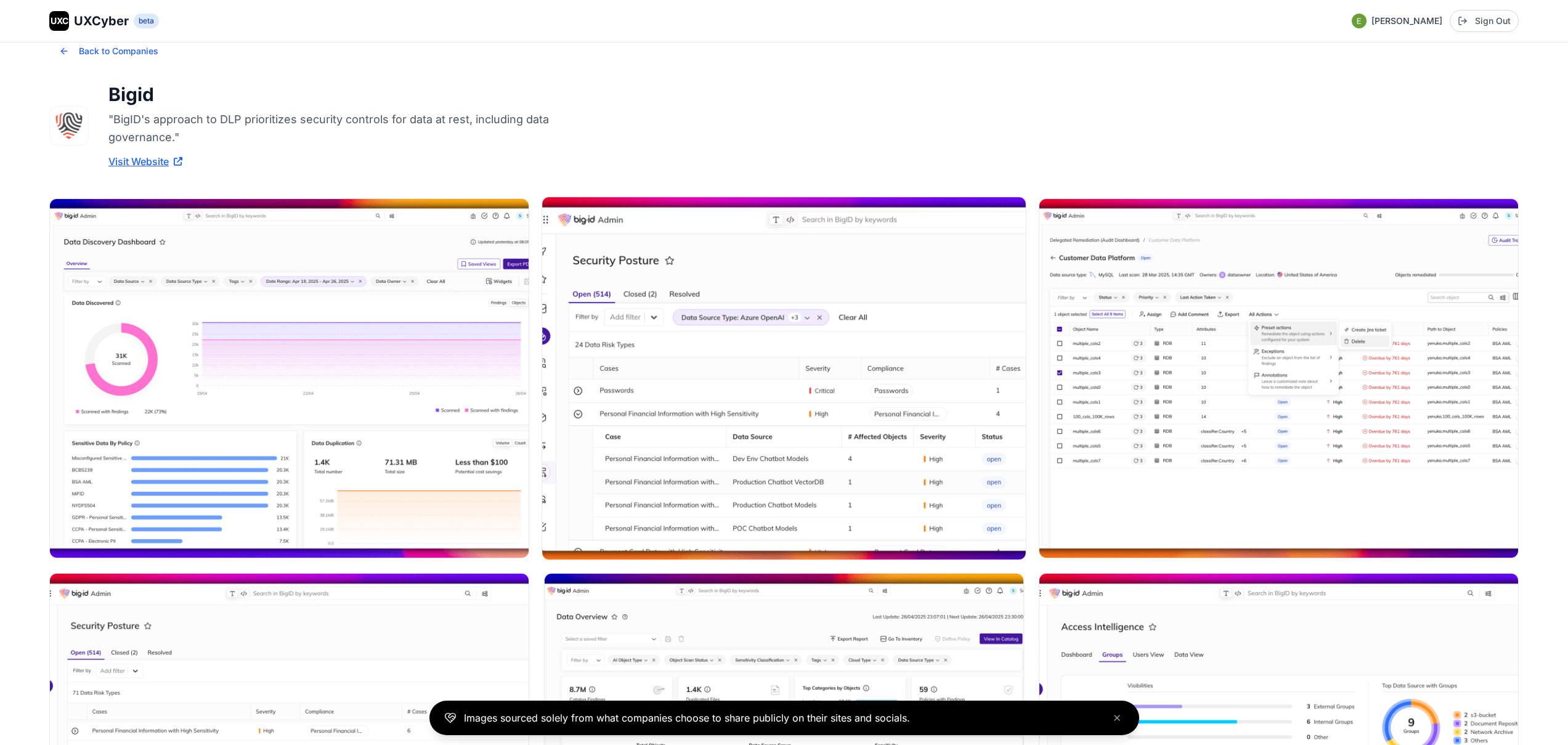
scroll to position [54, 0]
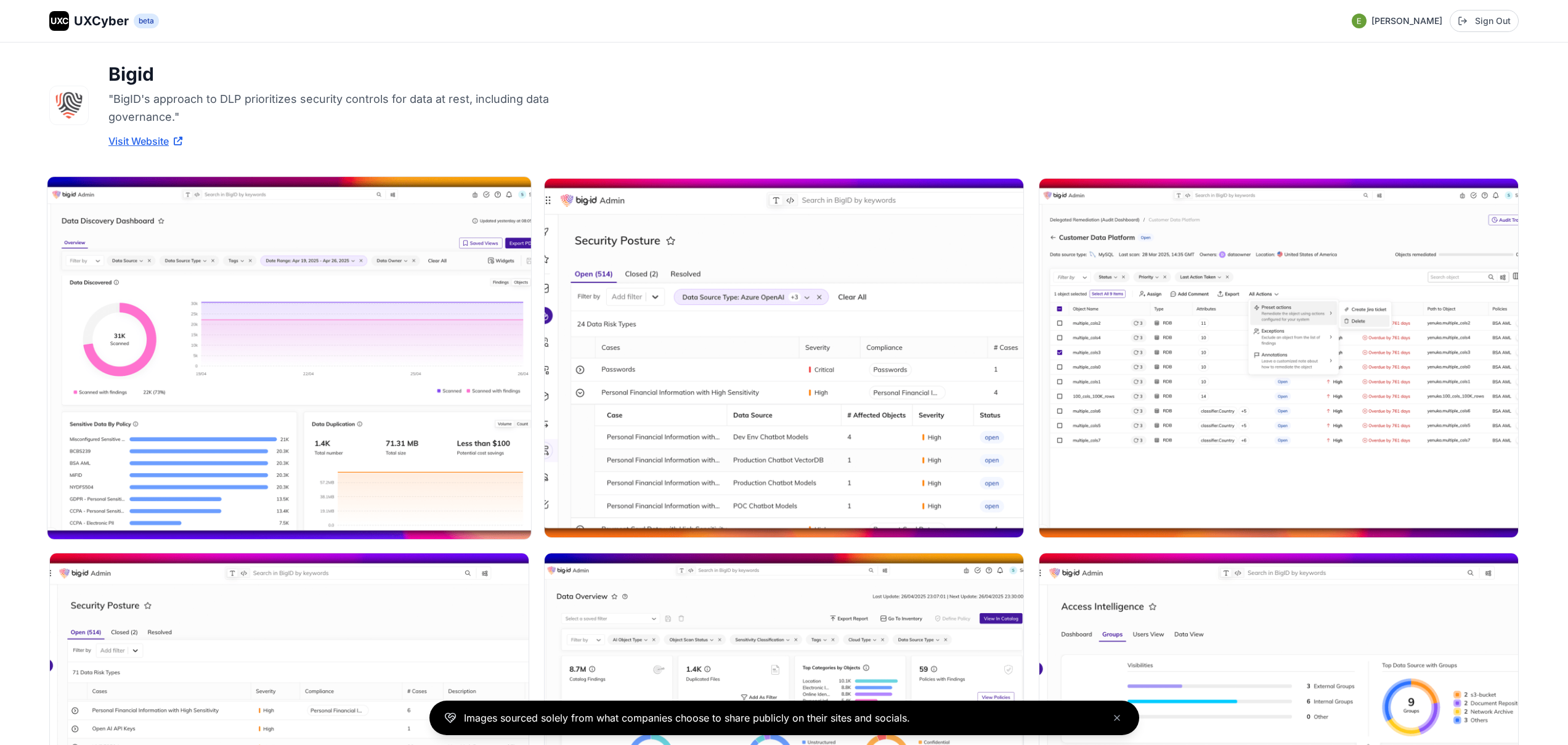
click at [417, 360] on img at bounding box center [289, 358] width 483 height 362
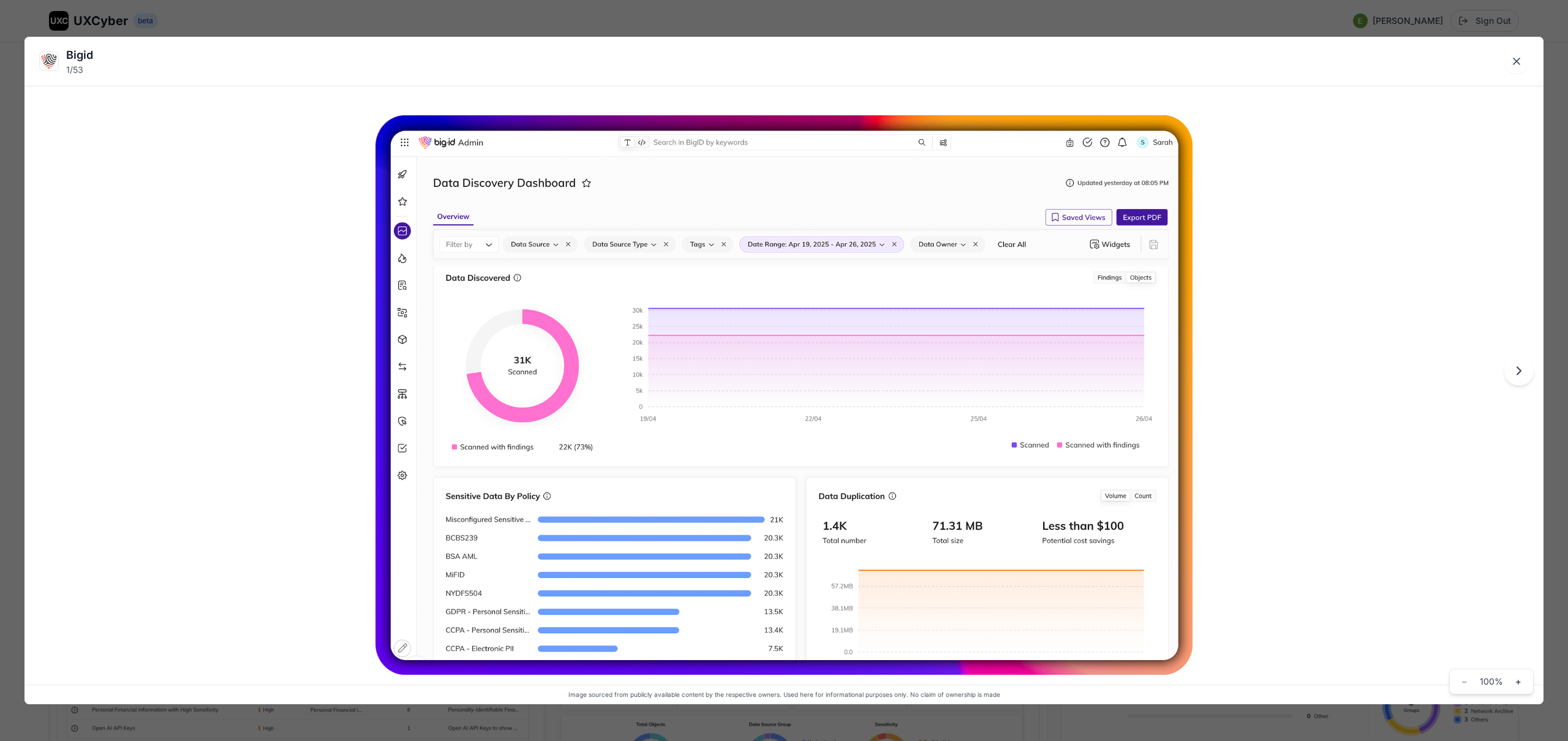
click at [1029, 27] on div "Bigid 1 / 53 Image sourced from publicly available content by the respective ow…" at bounding box center [784, 370] width 1568 height 741
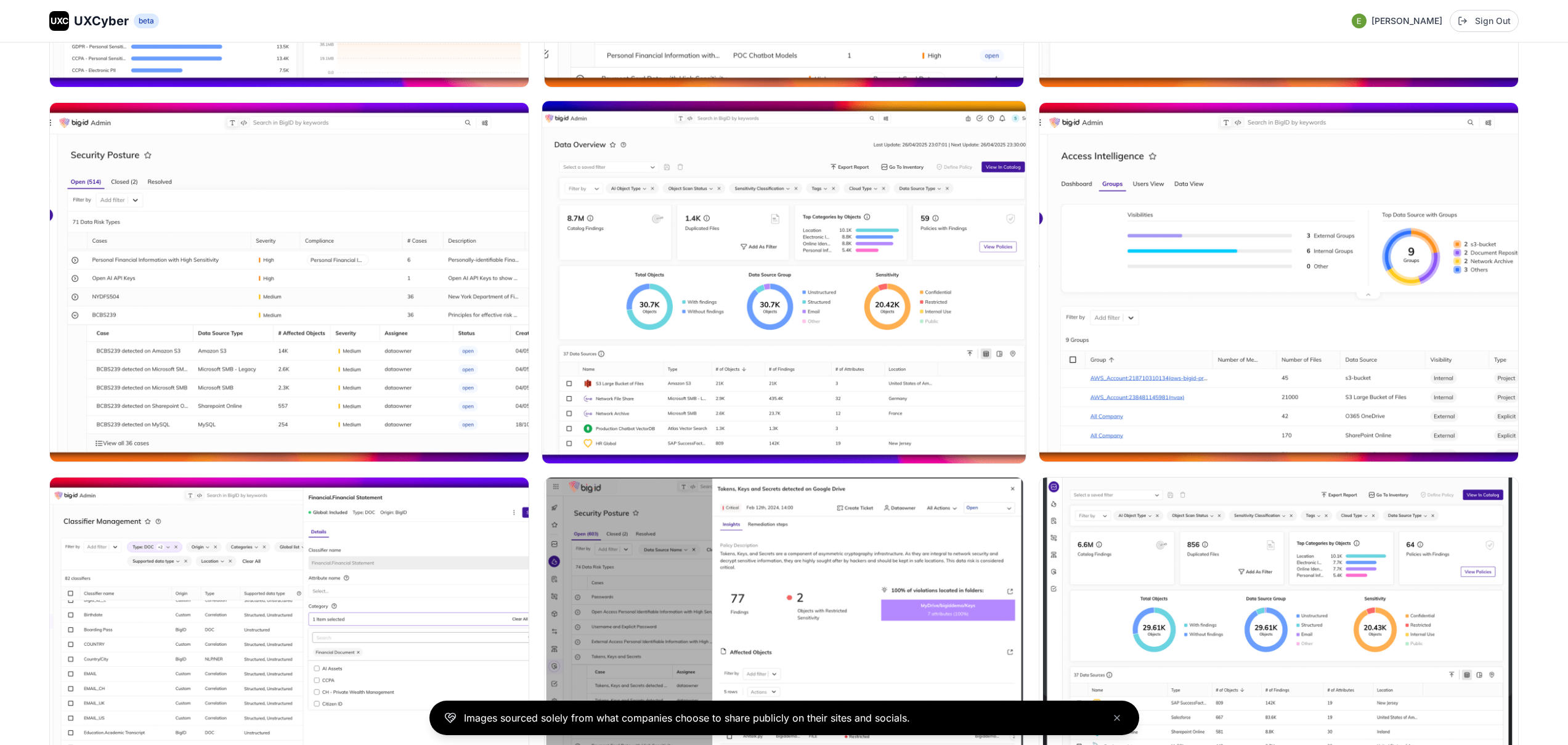
scroll to position [779, 0]
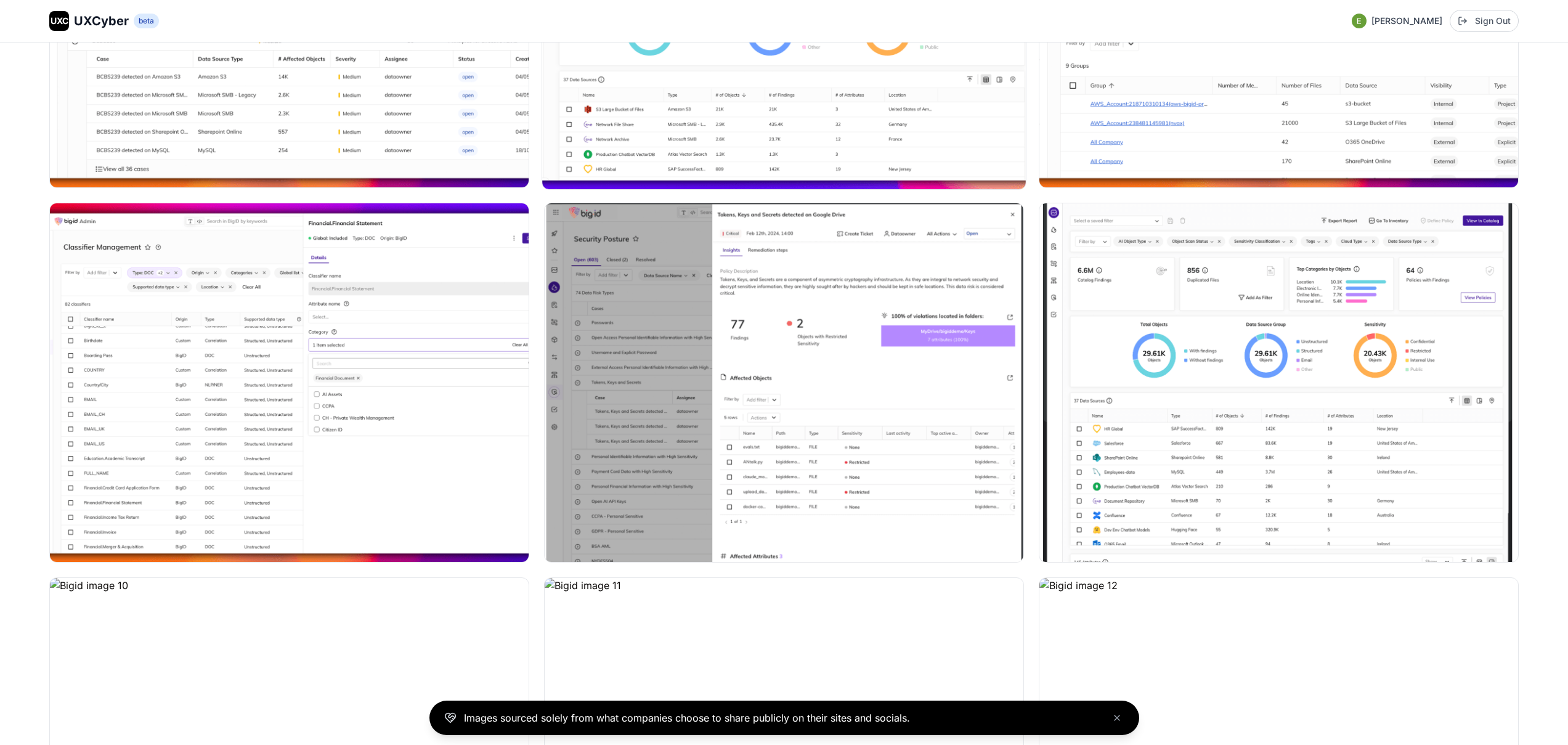
click at [682, 379] on img at bounding box center [784, 383] width 479 height 359
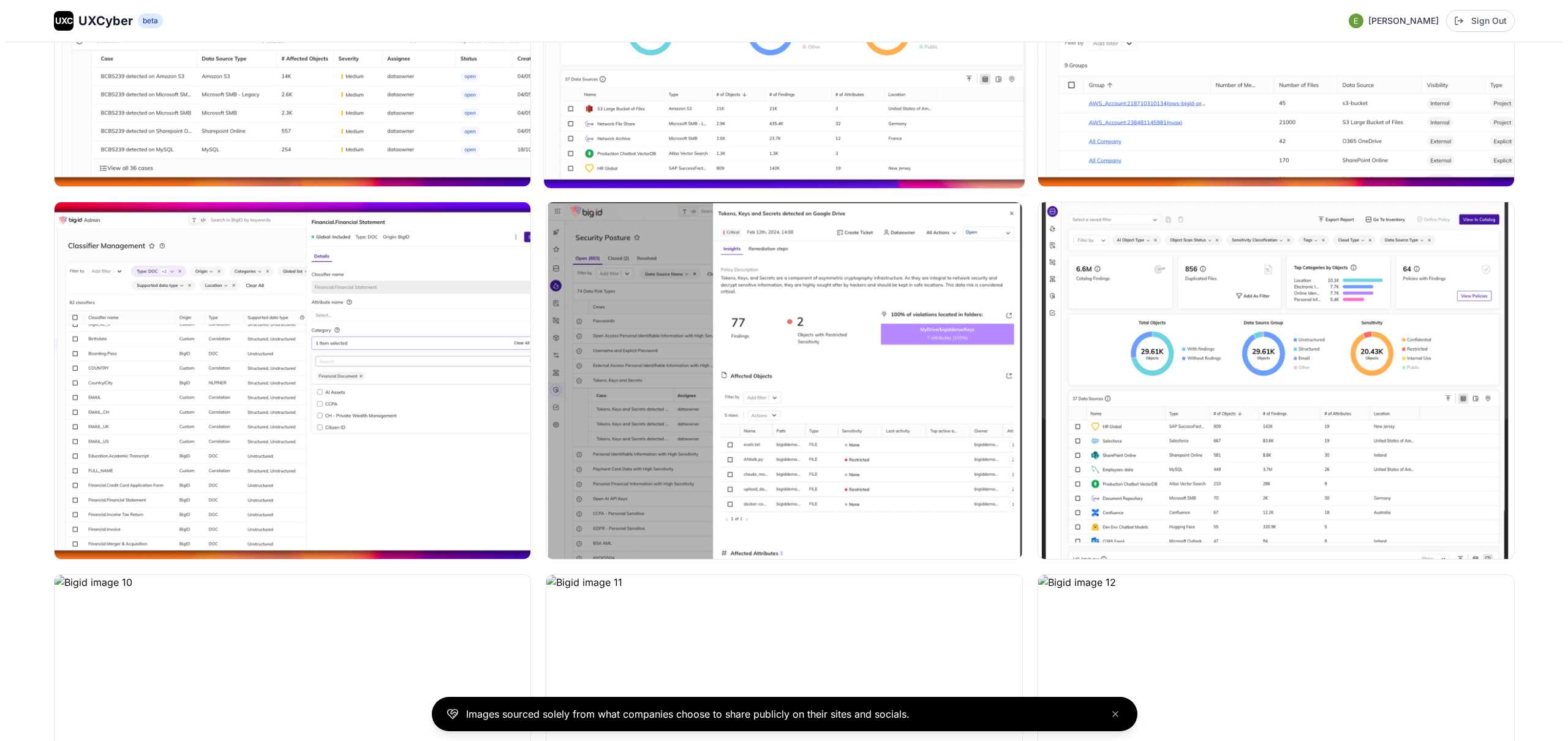
scroll to position [776, 0]
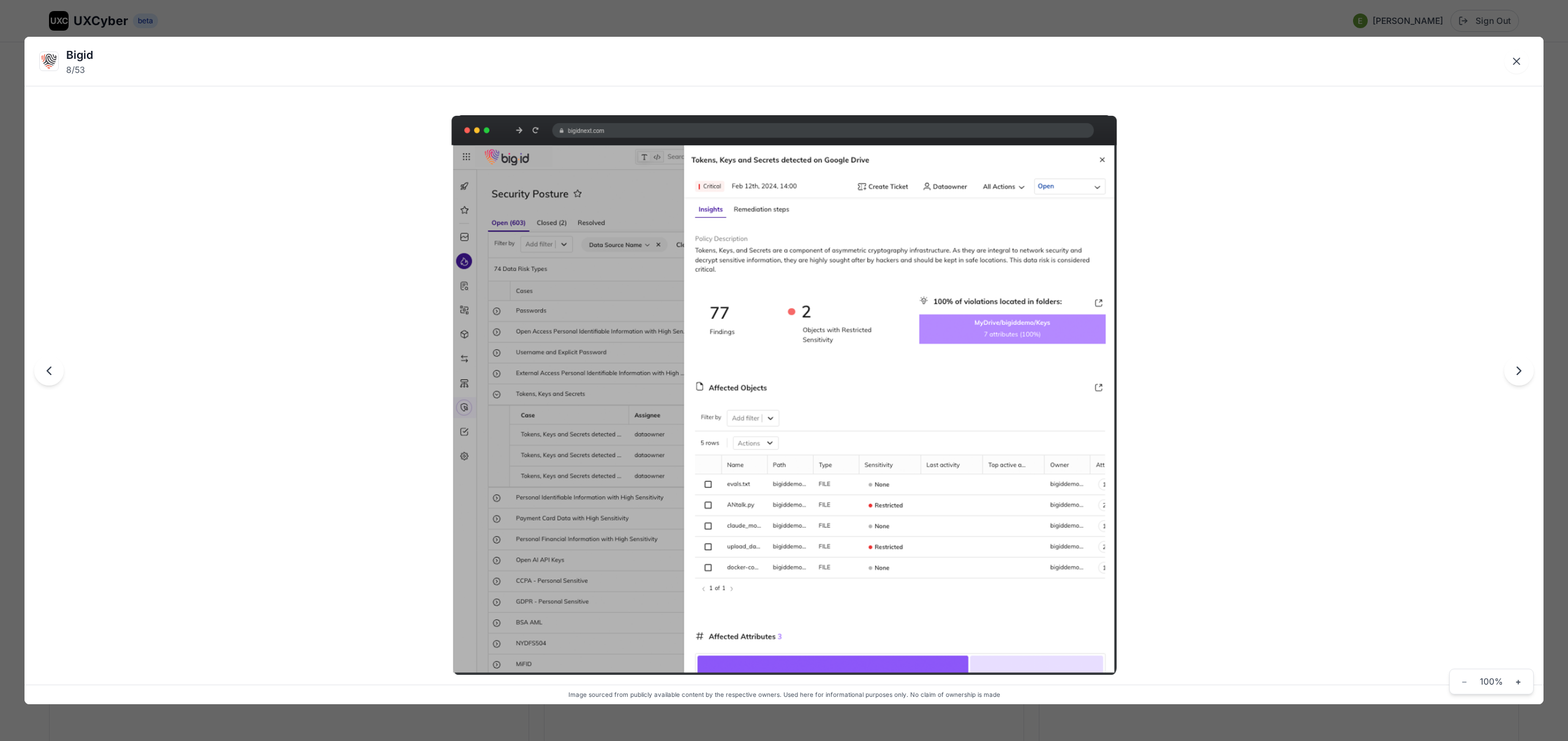
click at [740, 12] on div "Bigid 8 / 53 Image sourced from publicly available content by the respective ow…" at bounding box center [784, 370] width 1568 height 741
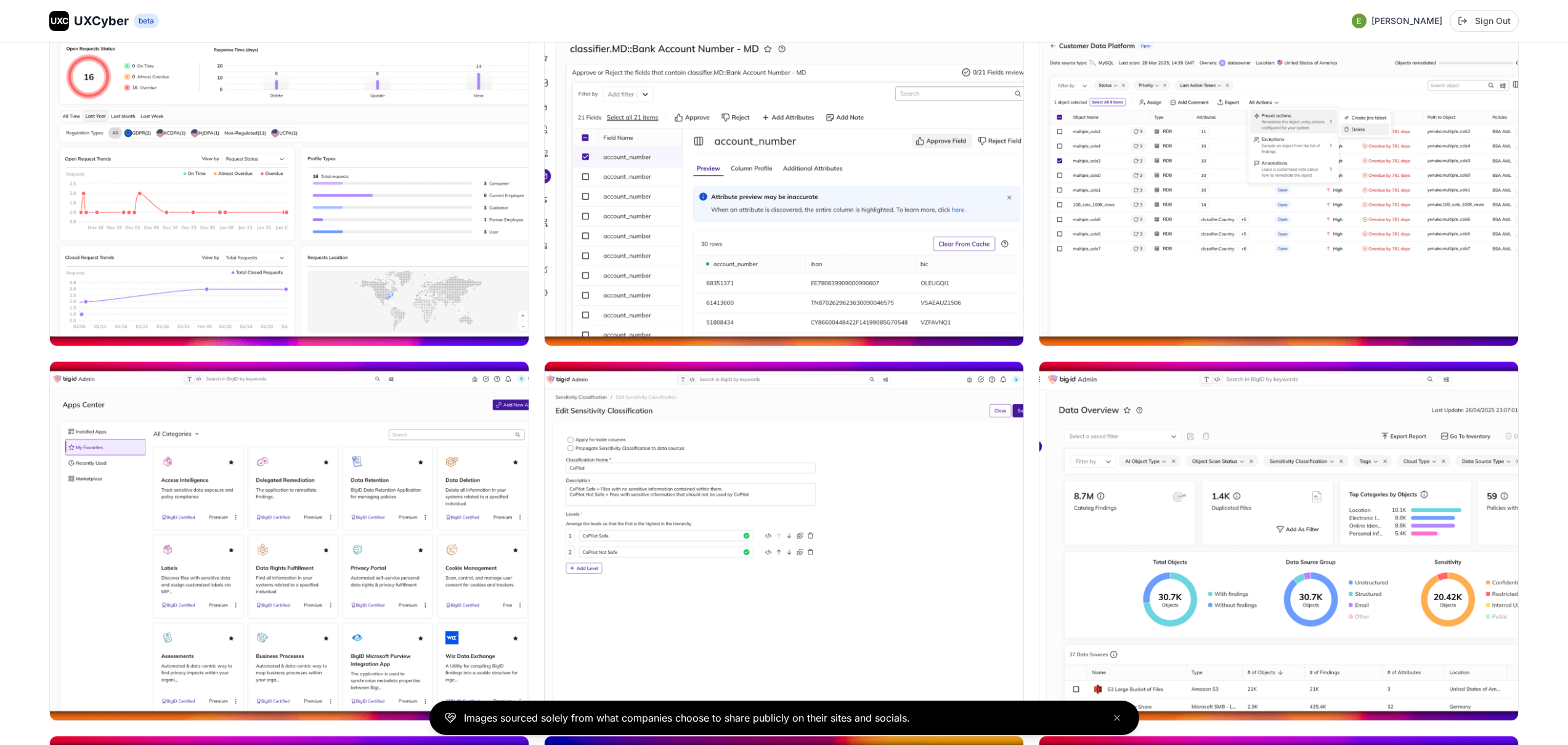
scroll to position [3134, 0]
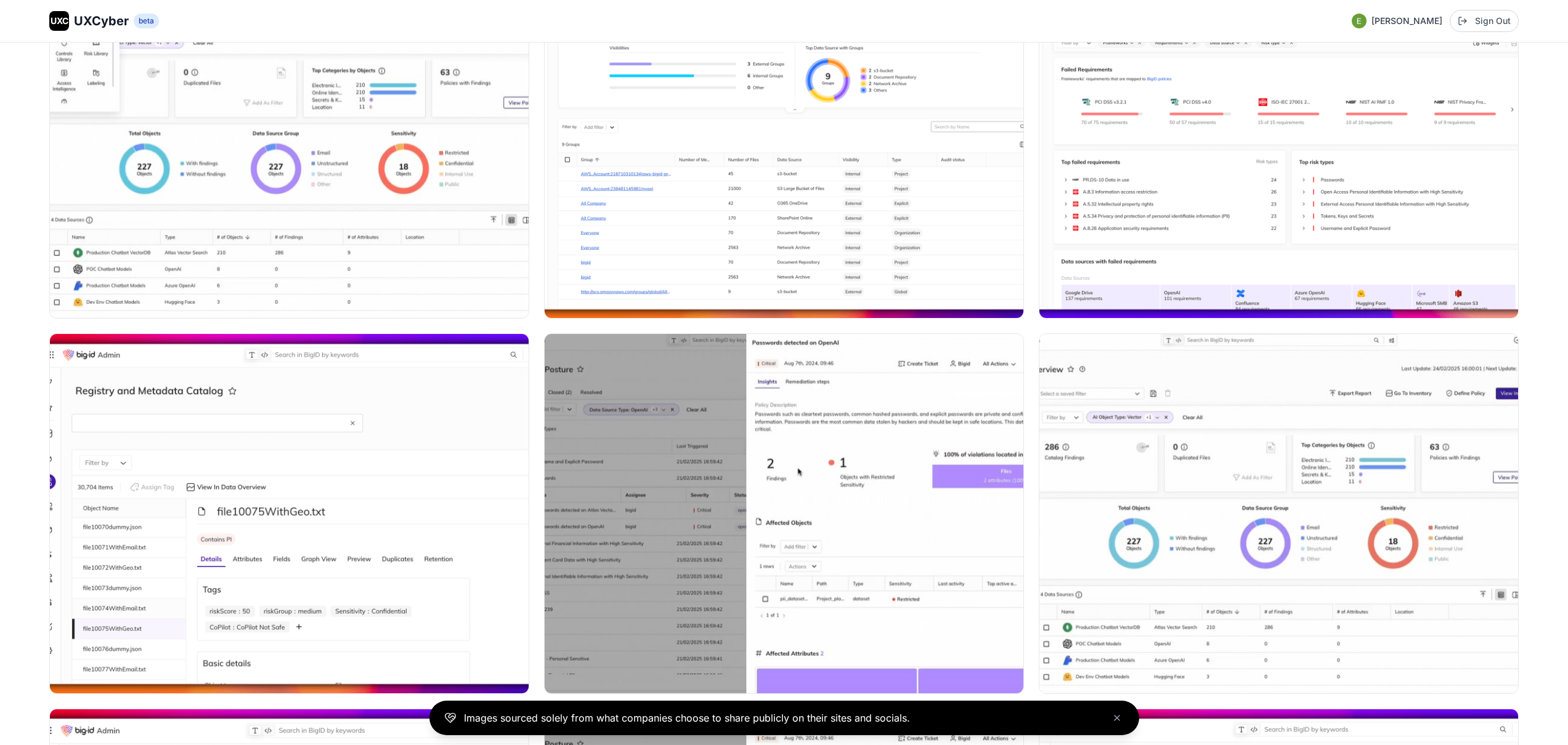
click at [716, 216] on img at bounding box center [784, 139] width 479 height 359
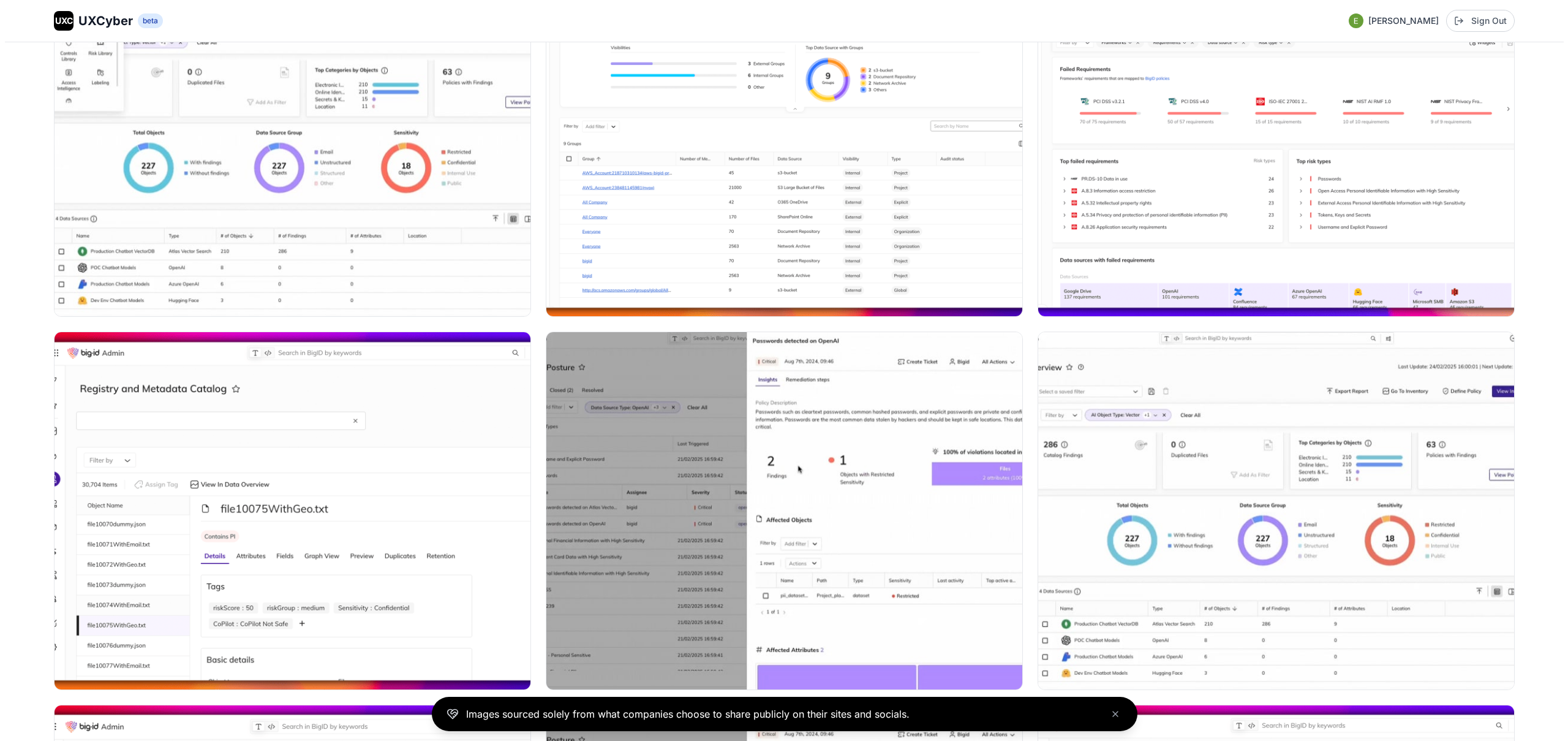
scroll to position [4023, 0]
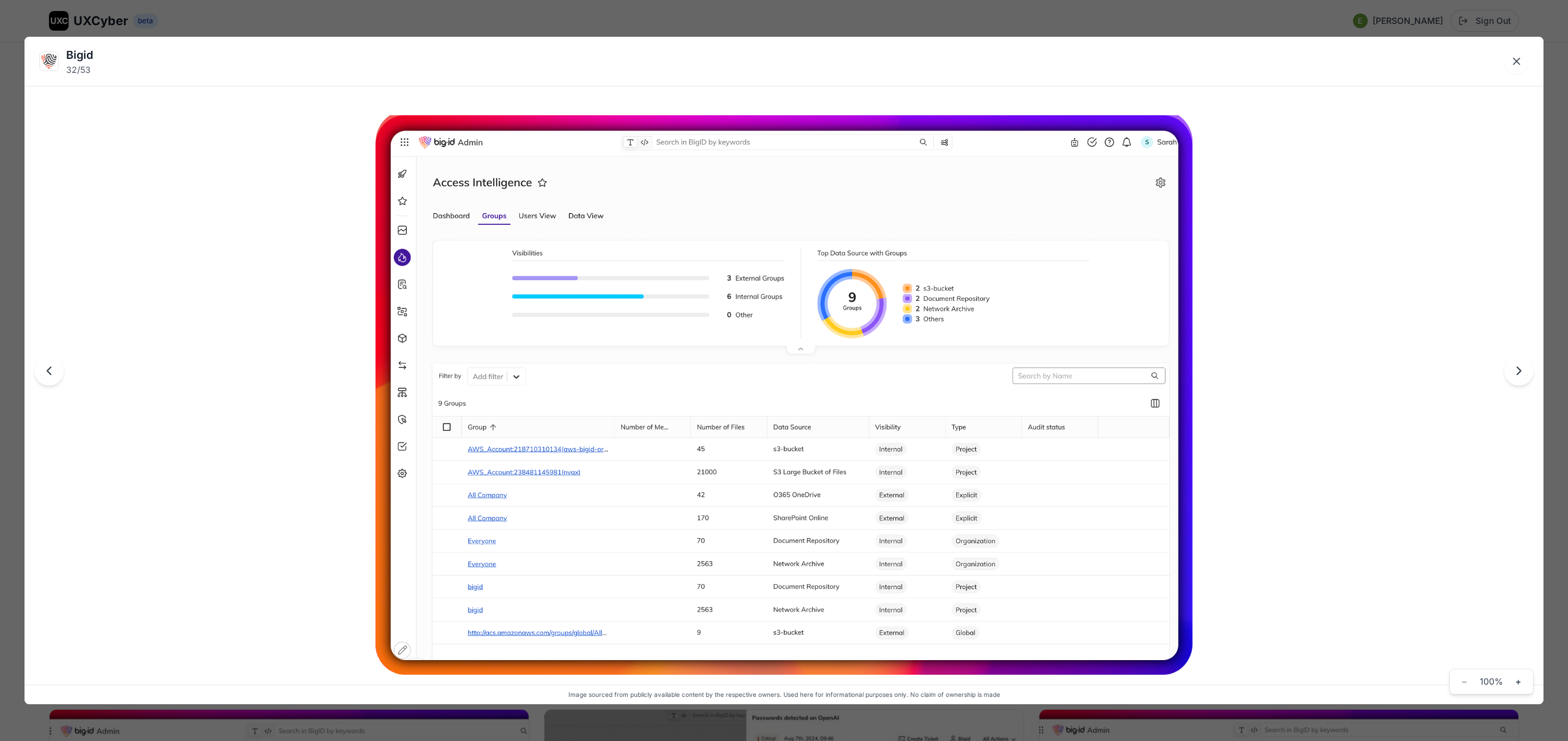
click at [808, 25] on div "Bigid 32 / 53 Image sourced from publicly available content by the respective o…" at bounding box center [784, 370] width 1568 height 741
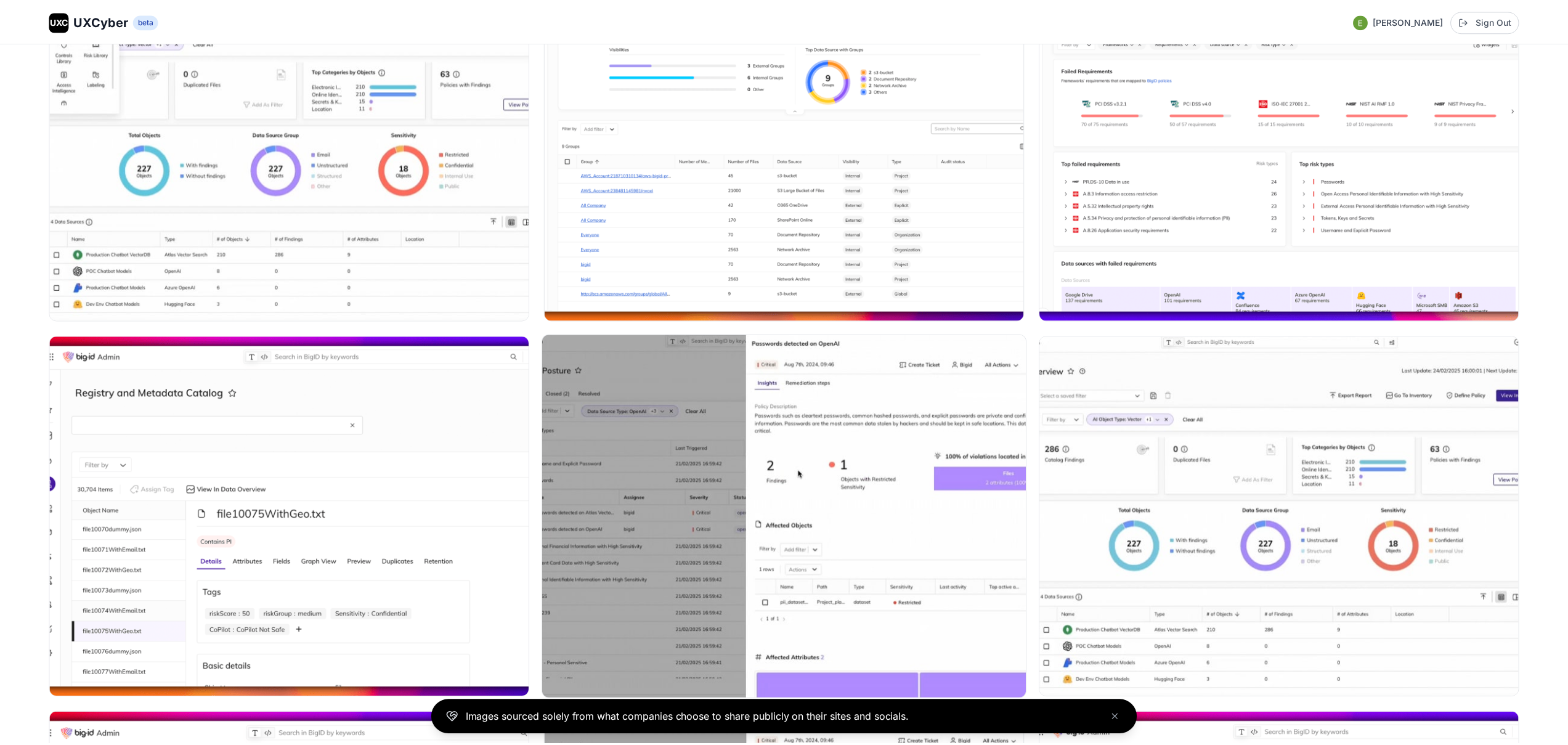
scroll to position [4021, 0]
